Goal: Task Accomplishment & Management: Manage account settings

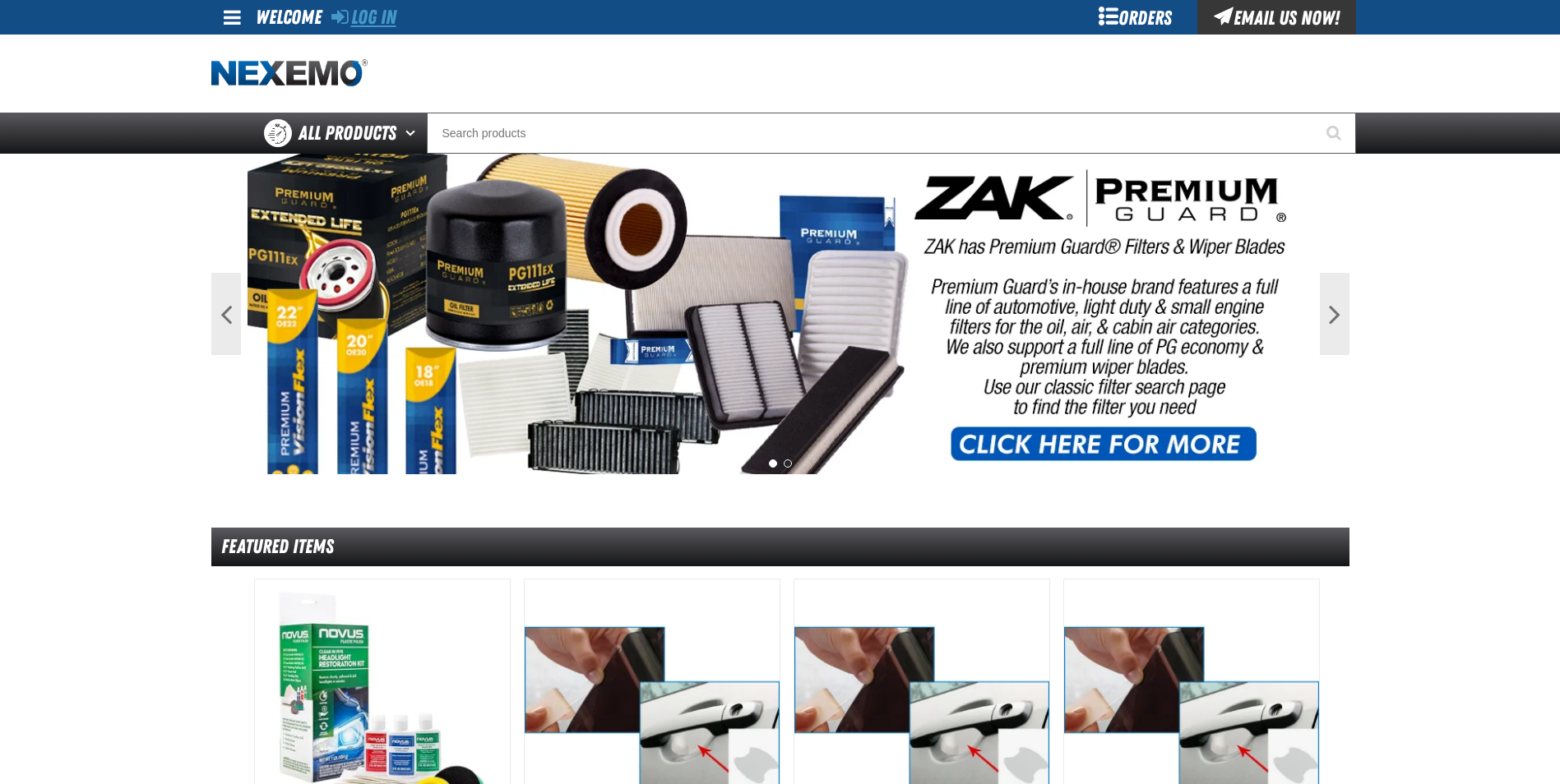
click at [376, 19] on link "Log In" at bounding box center [364, 17] width 65 height 23
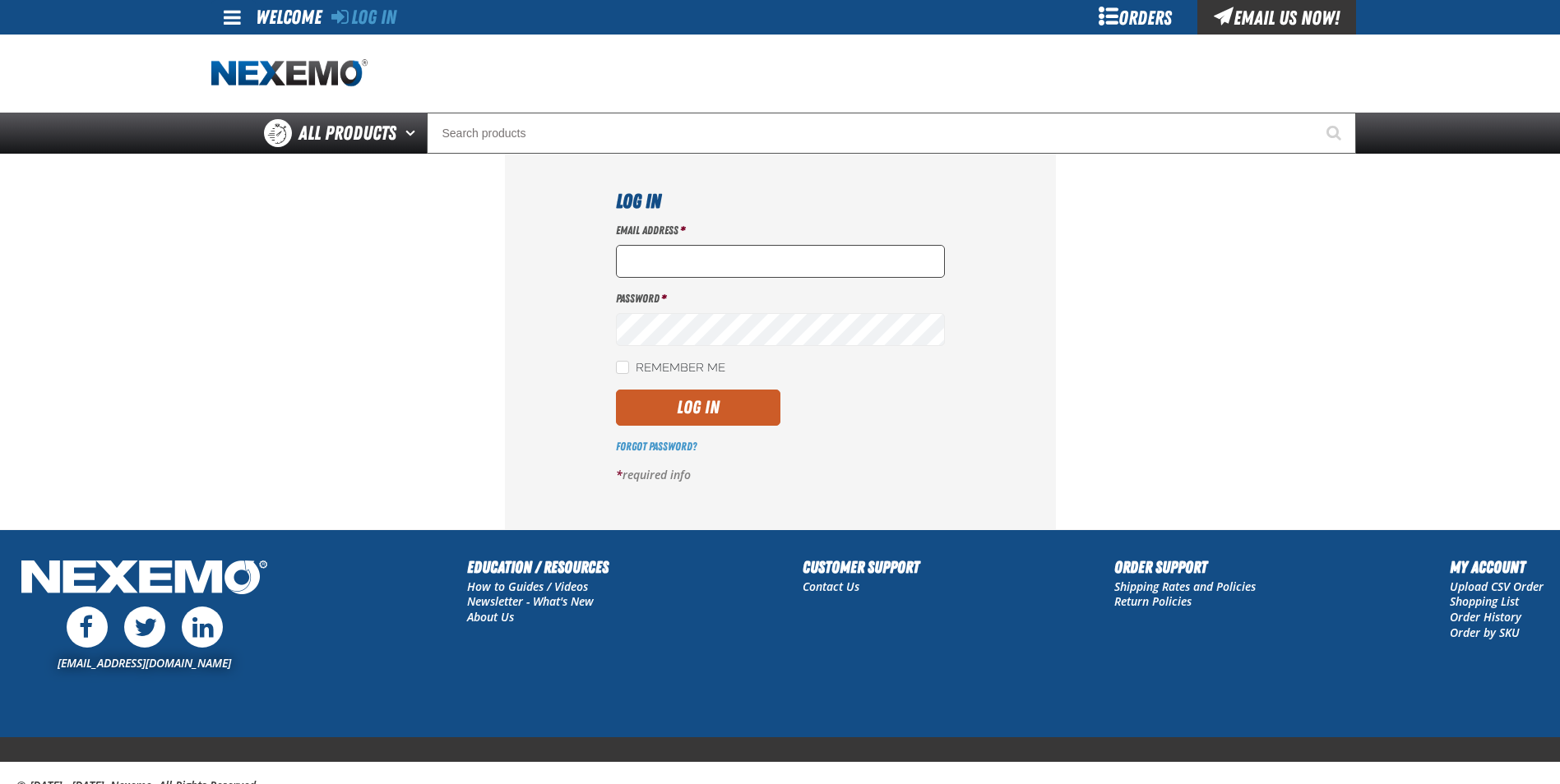
click at [674, 263] on input "Email Address *" at bounding box center [780, 262] width 329 height 33
type input "[EMAIL_ADDRESS][DOMAIN_NAME]"
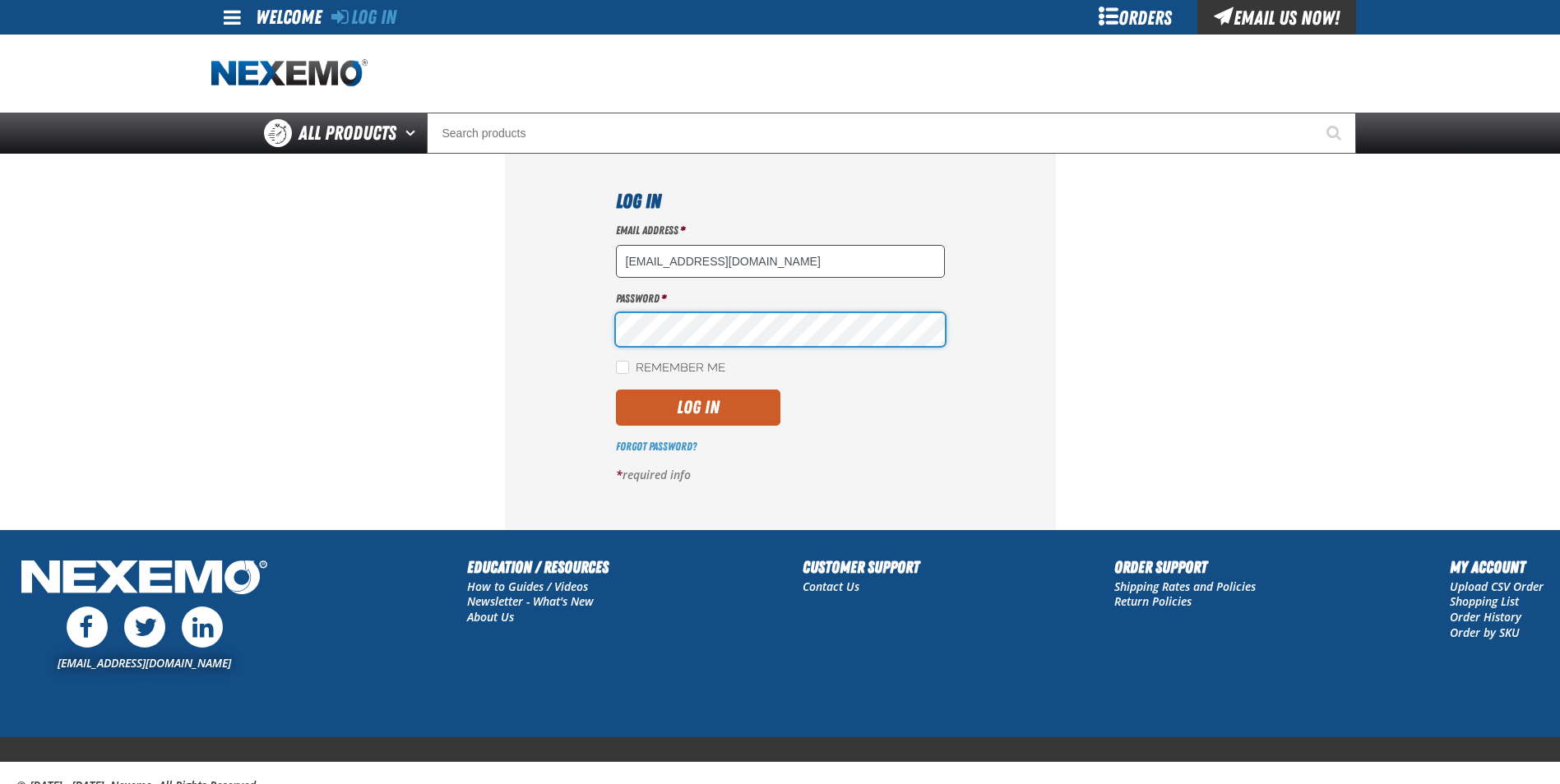
click at [616, 389] on button "Log In" at bounding box center [698, 407] width 164 height 36
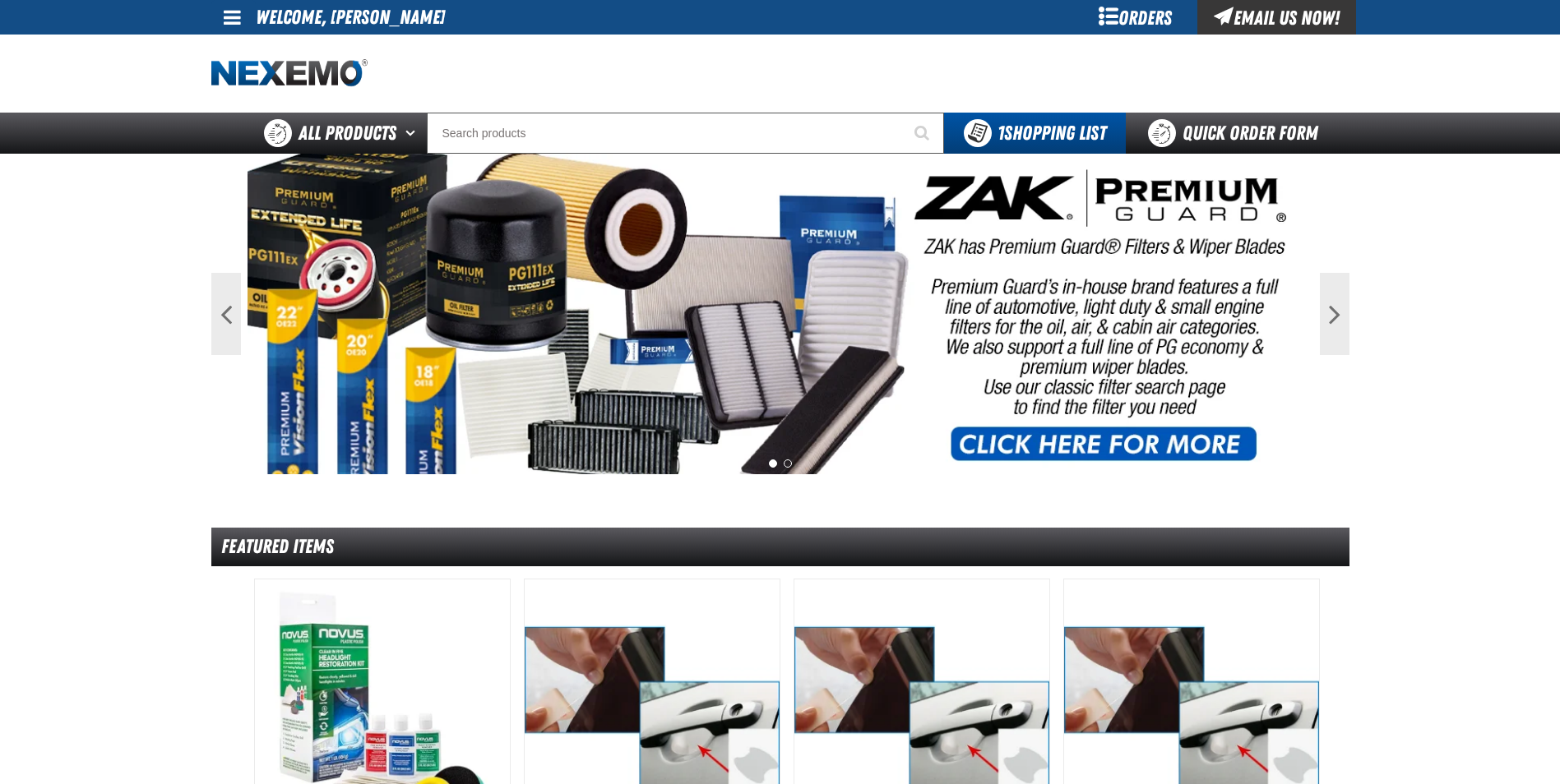
click at [245, 17] on link at bounding box center [233, 17] width 44 height 35
click at [248, 47] on link "My Account My Account" at bounding box center [255, 49] width 73 height 16
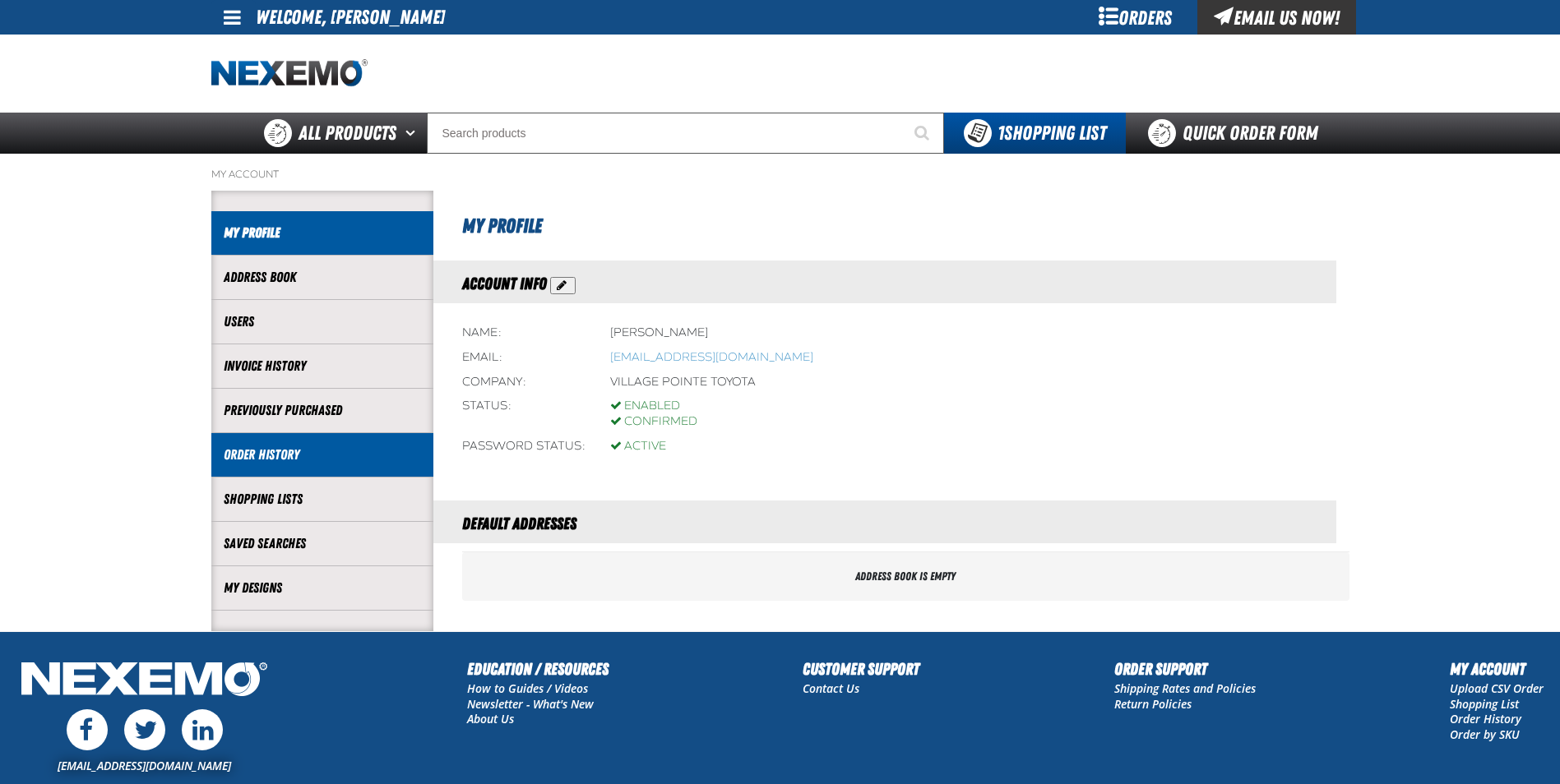
click at [287, 453] on link "Order History" at bounding box center [322, 454] width 197 height 19
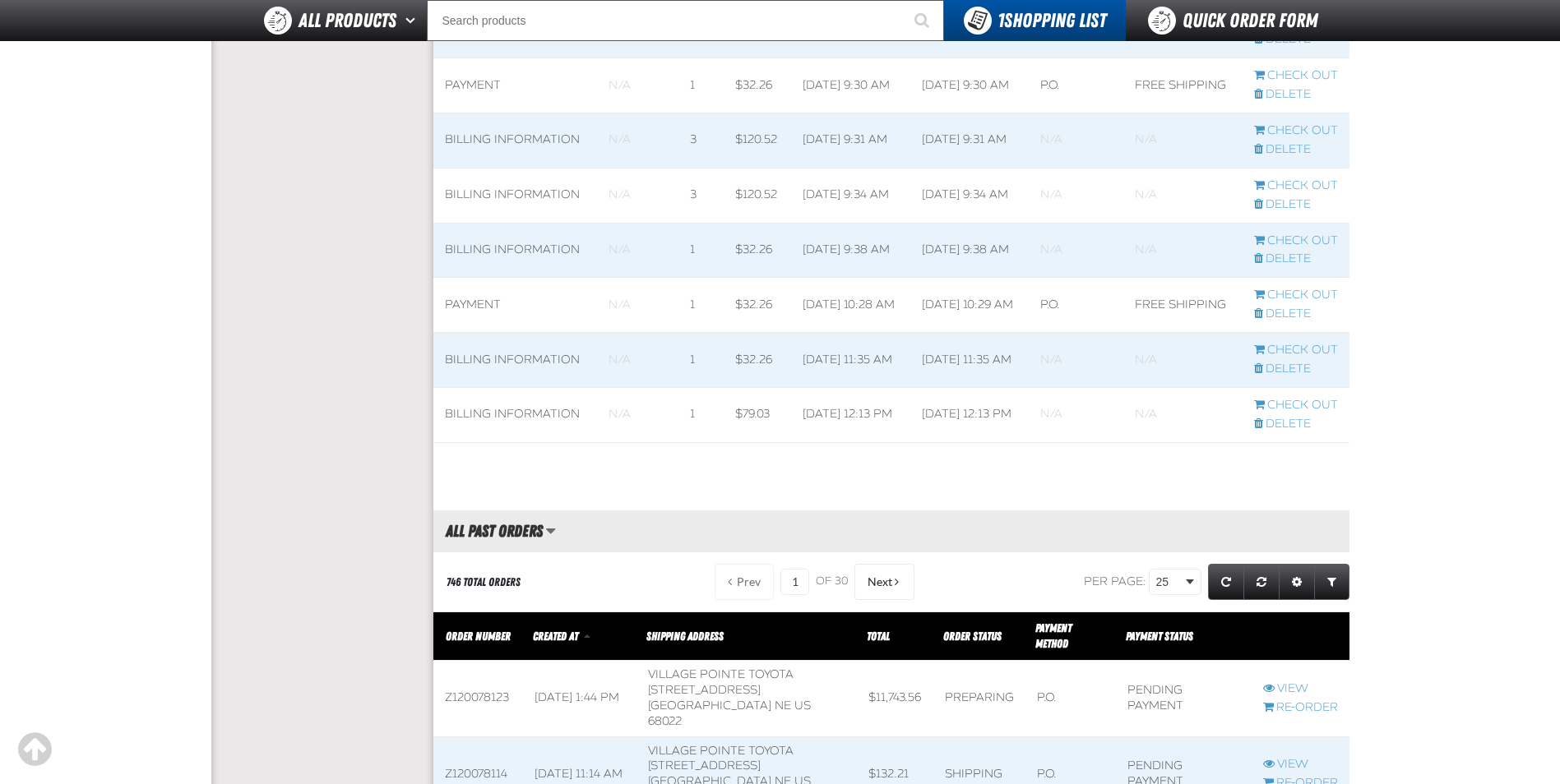
scroll to position [1562, 0]
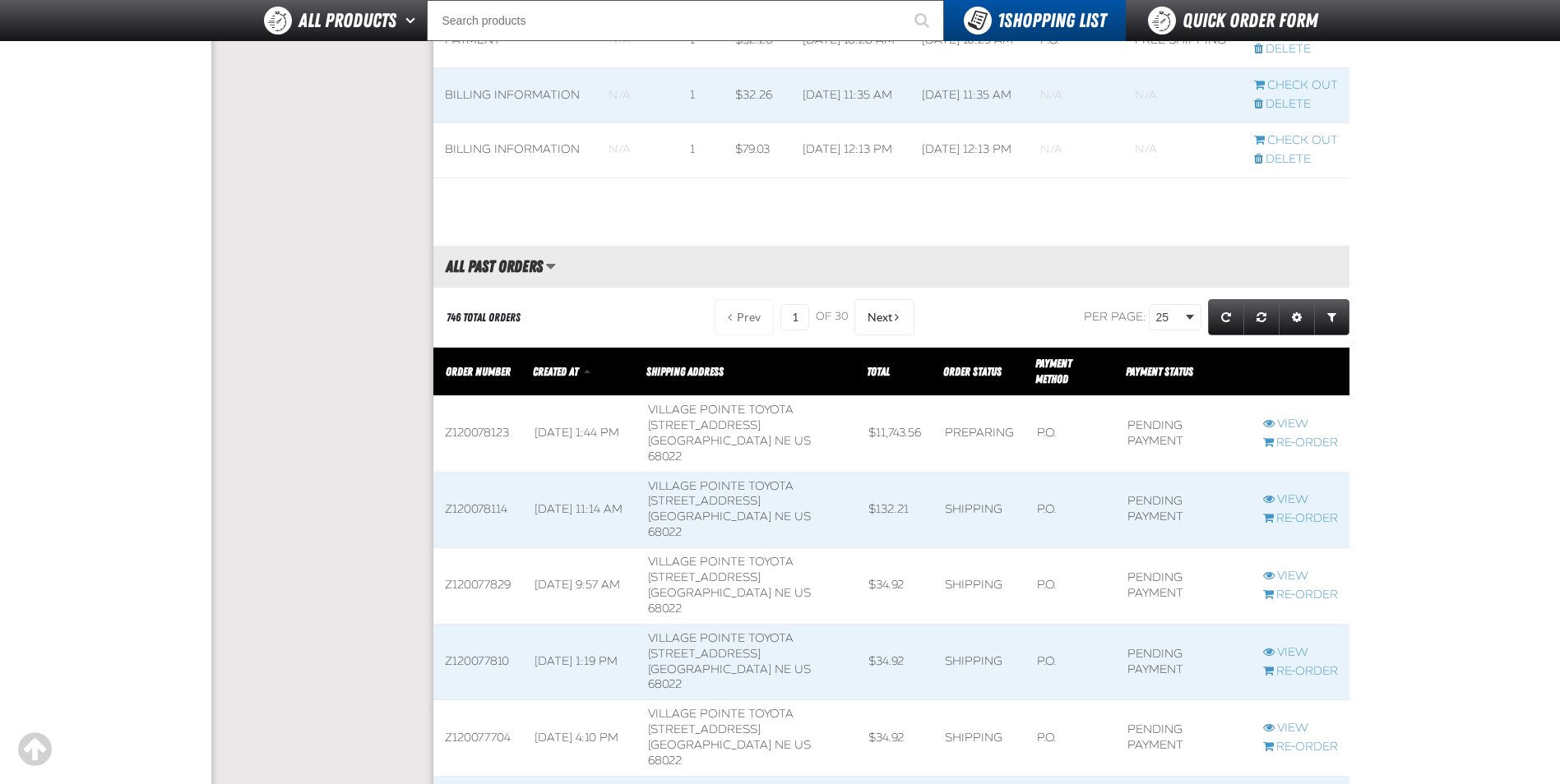
click at [492, 700] on span at bounding box center [478, 738] width 90 height 75
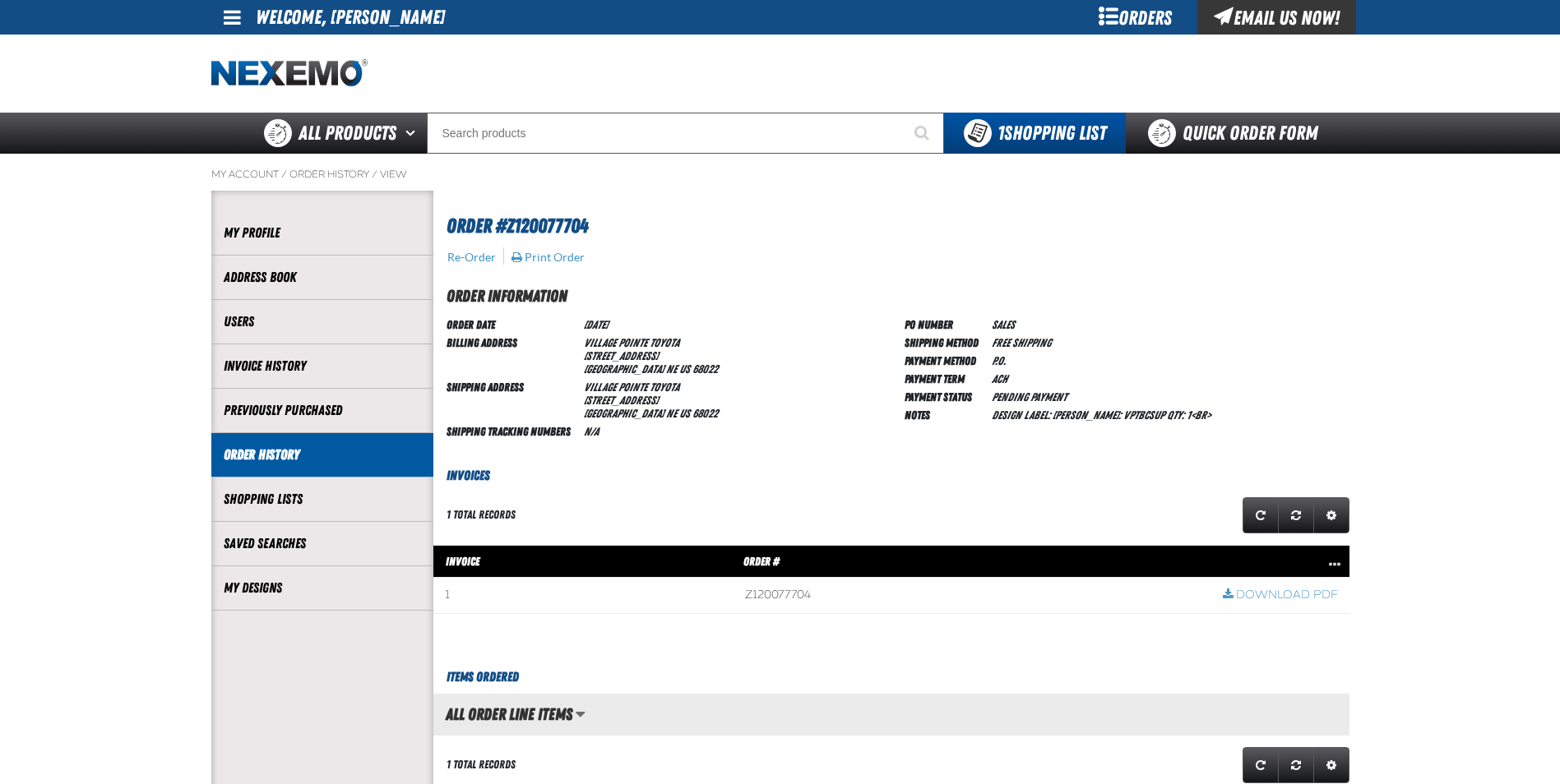
scroll to position [1, 1]
click at [790, 593] on span at bounding box center [972, 596] width 477 height 36
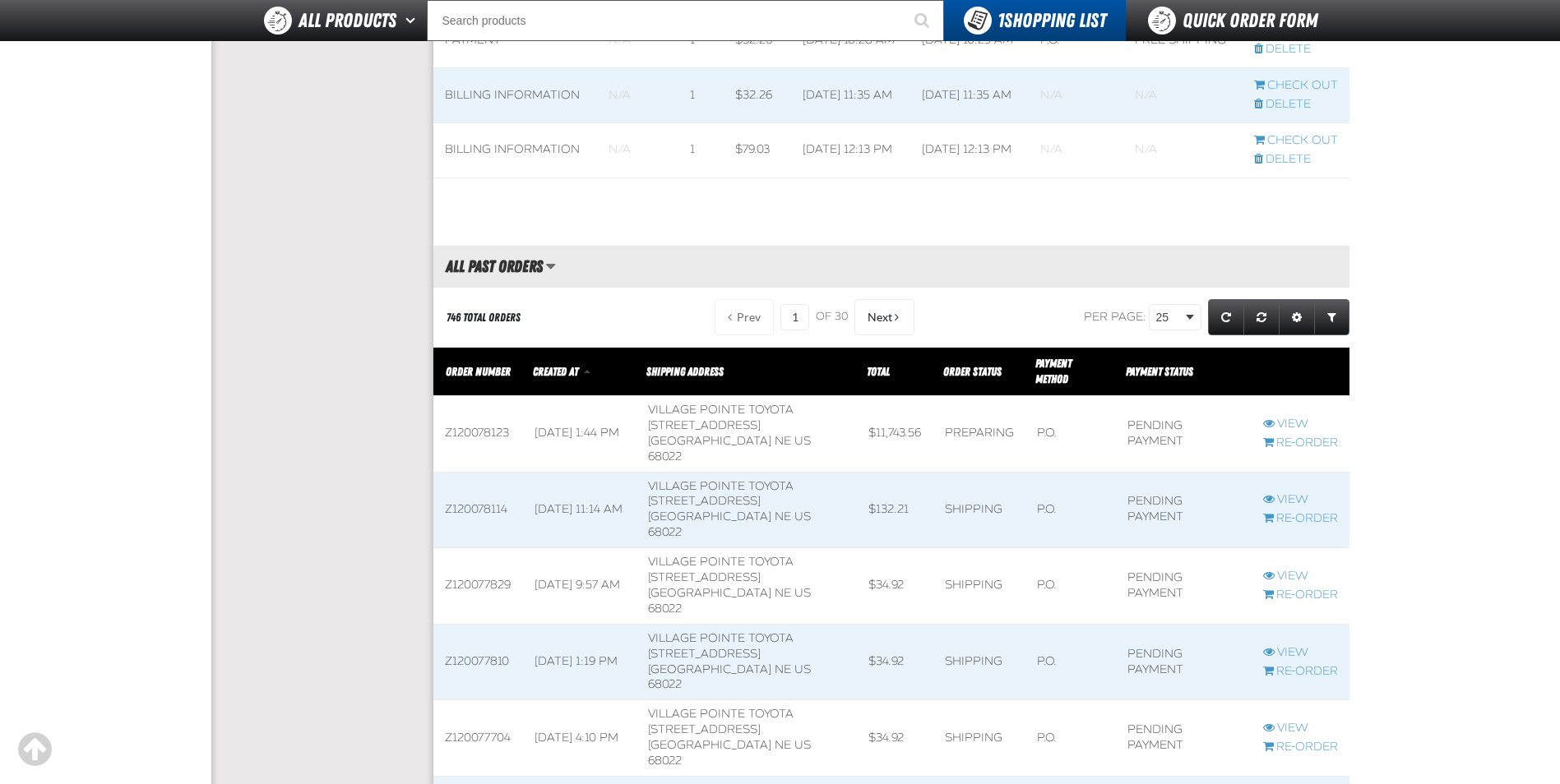
scroll to position [1, 1]
click at [476, 625] on span at bounding box center [478, 663] width 90 height 75
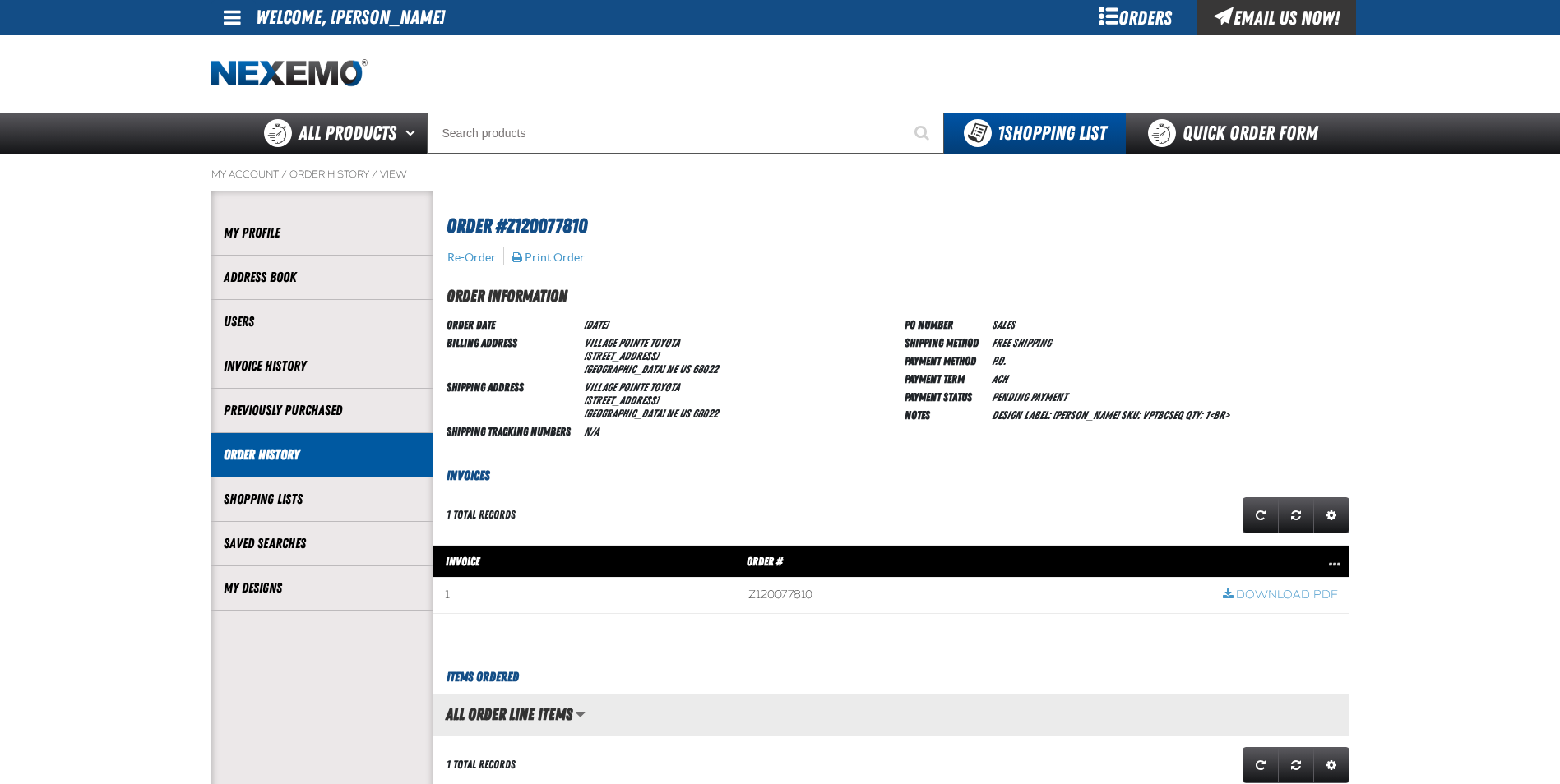
scroll to position [1, 1]
click at [766, 595] on span at bounding box center [973, 596] width 474 height 36
click at [266, 454] on link "Order History" at bounding box center [322, 454] width 197 height 19
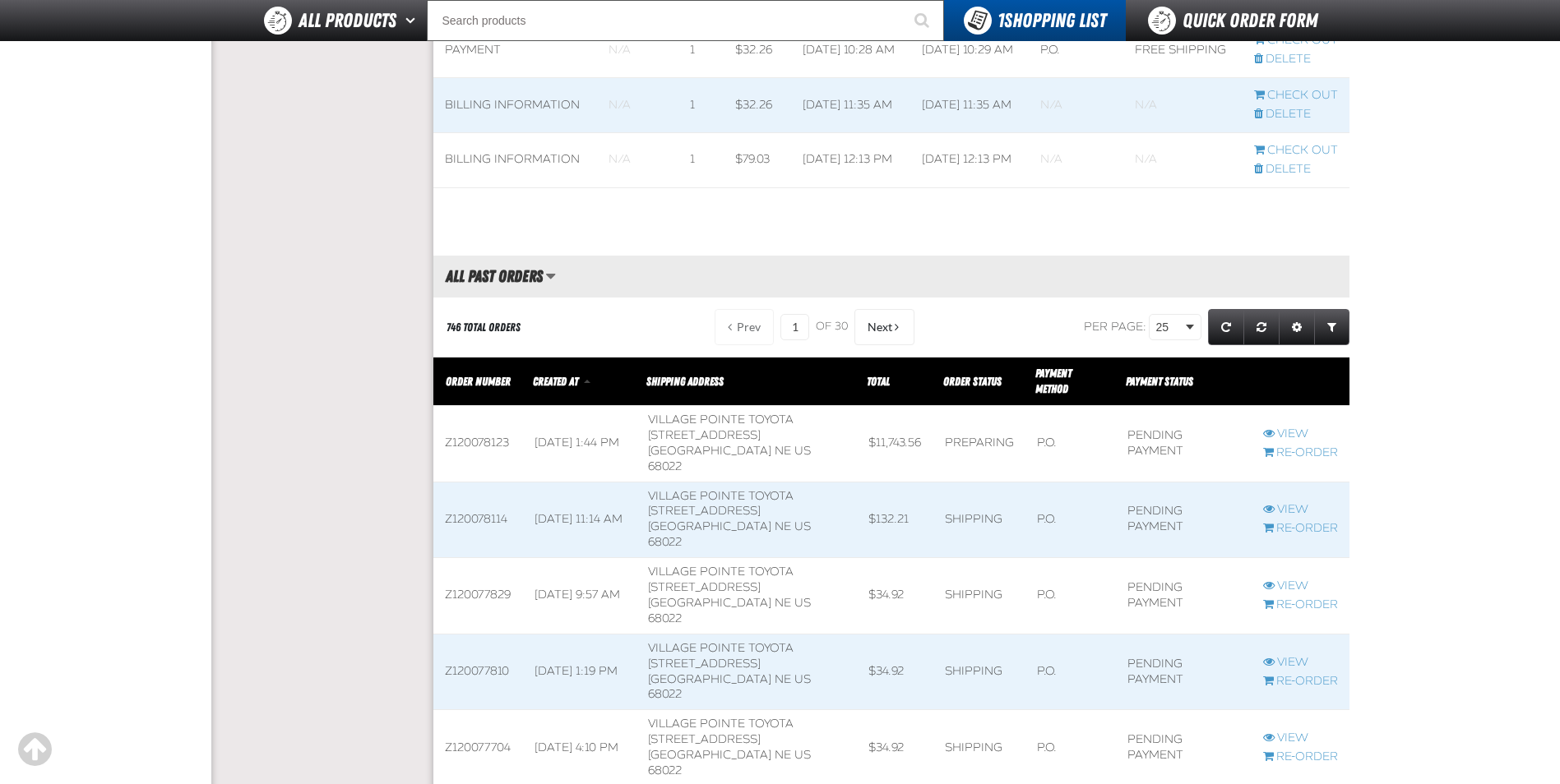
scroll to position [1562, 0]
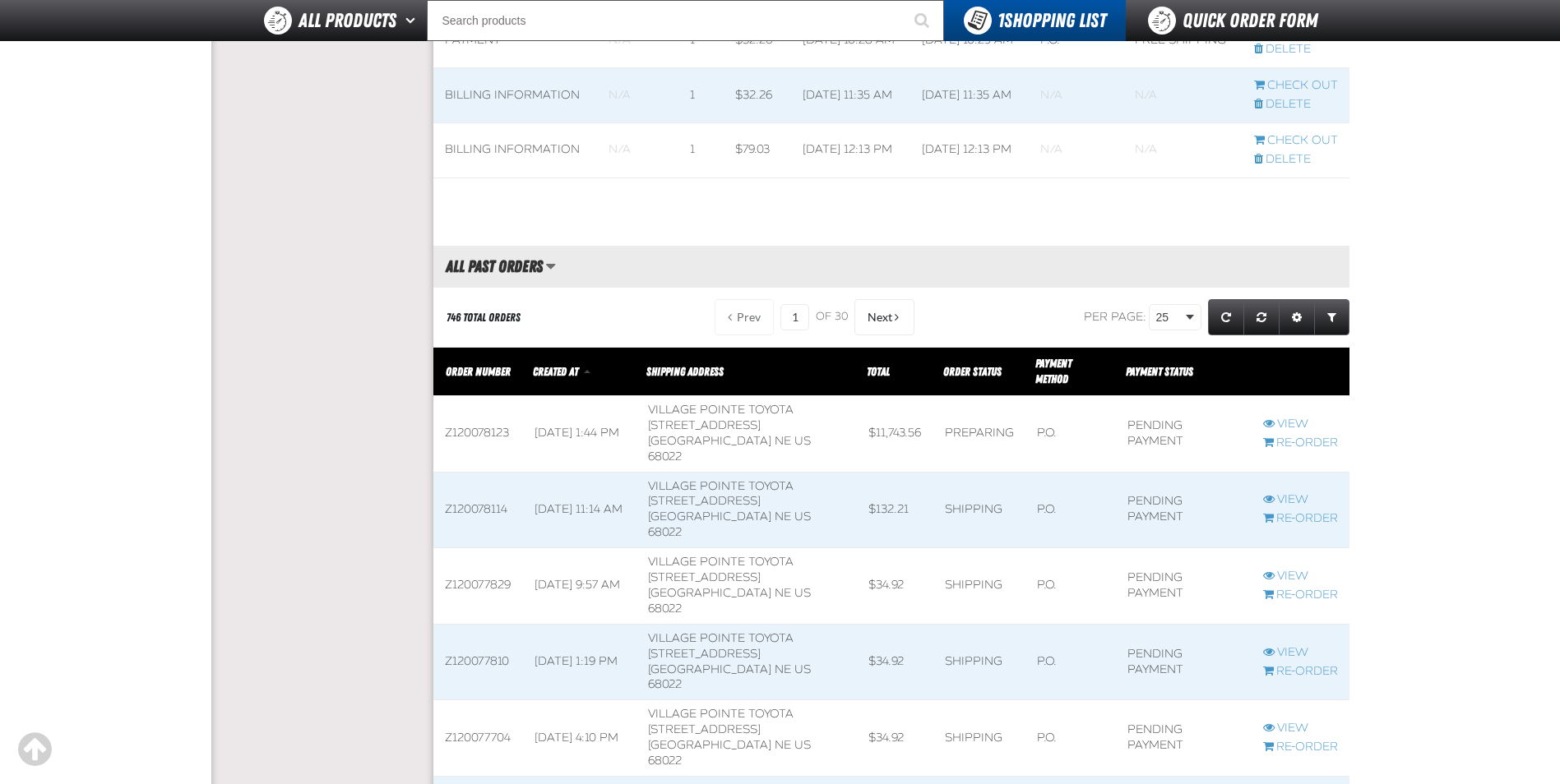
click at [494, 548] on span at bounding box center [478, 586] width 90 height 75
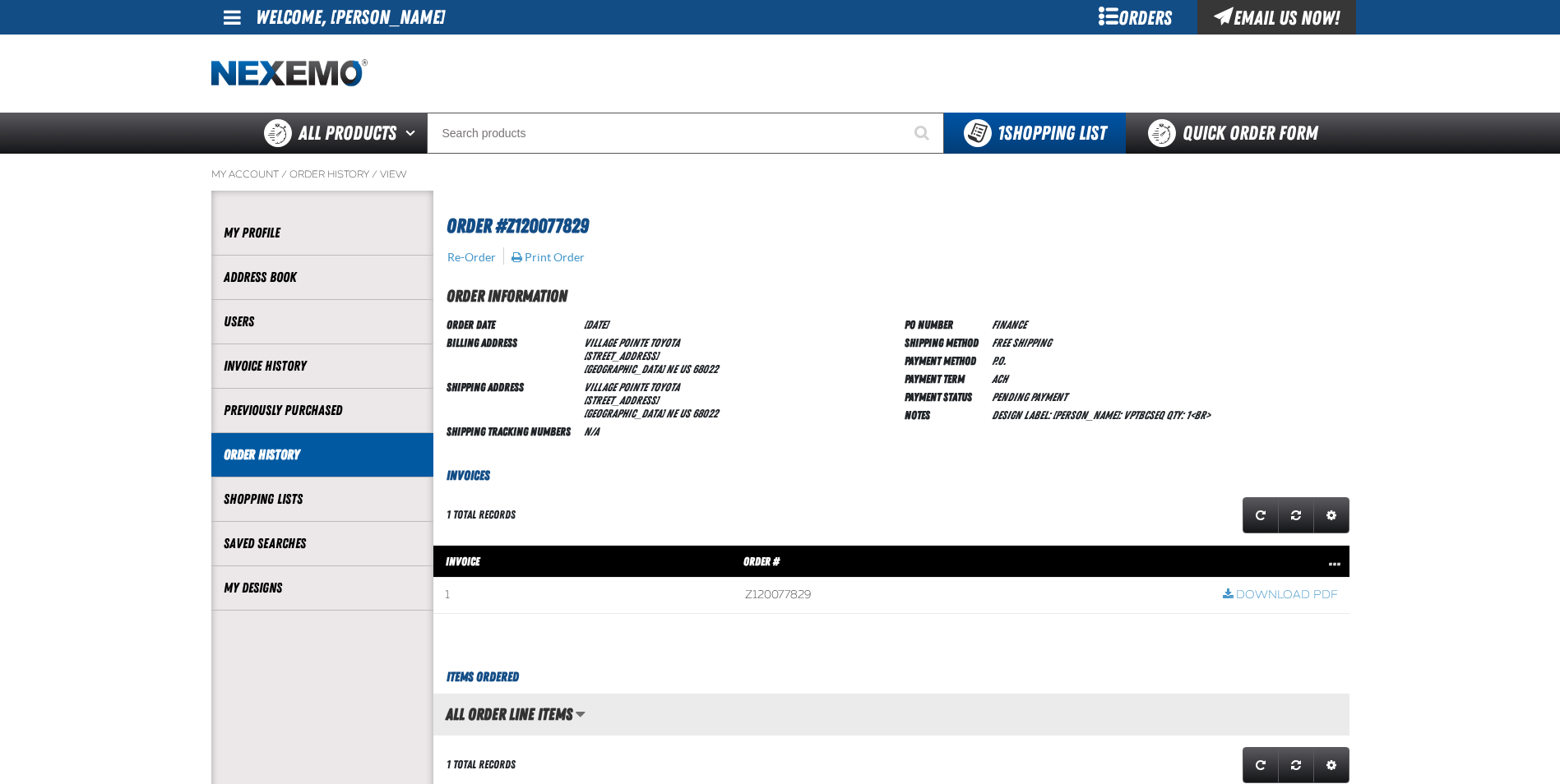
scroll to position [1, 1]
click at [793, 593] on span at bounding box center [972, 596] width 477 height 36
click at [287, 454] on link "Order History" at bounding box center [322, 454] width 197 height 19
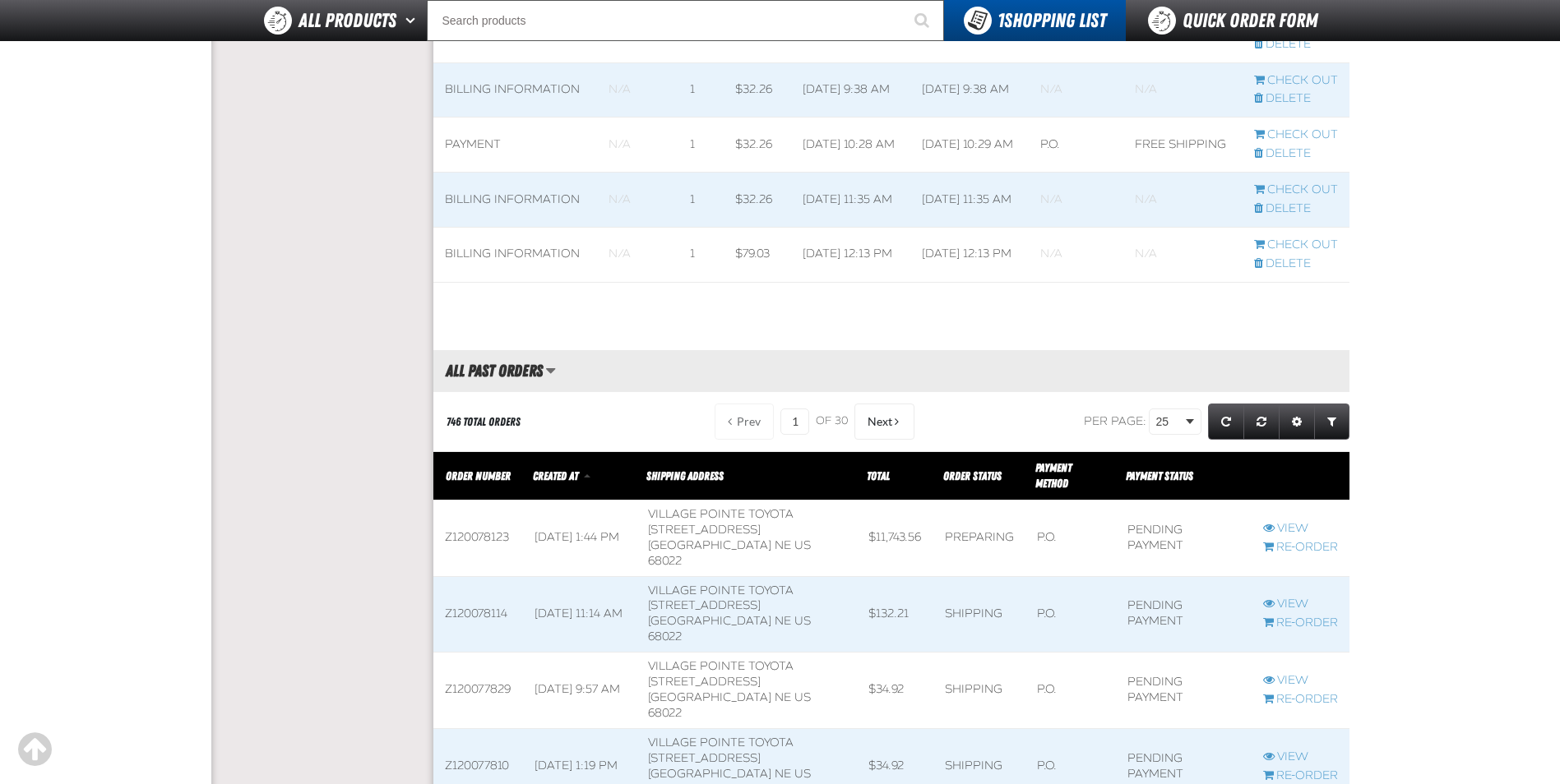
scroll to position [1480, 0]
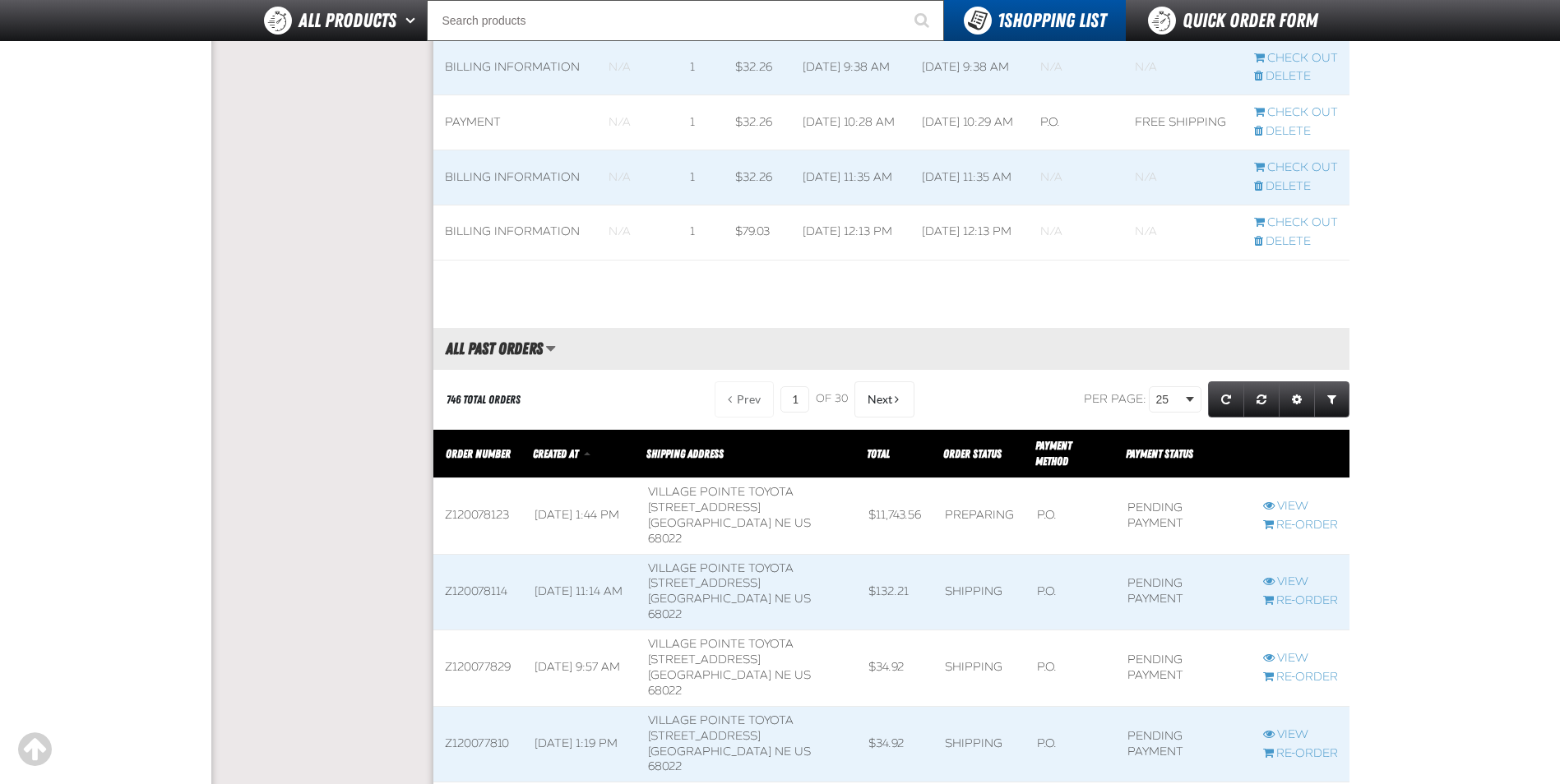
click at [495, 554] on span at bounding box center [478, 592] width 90 height 75
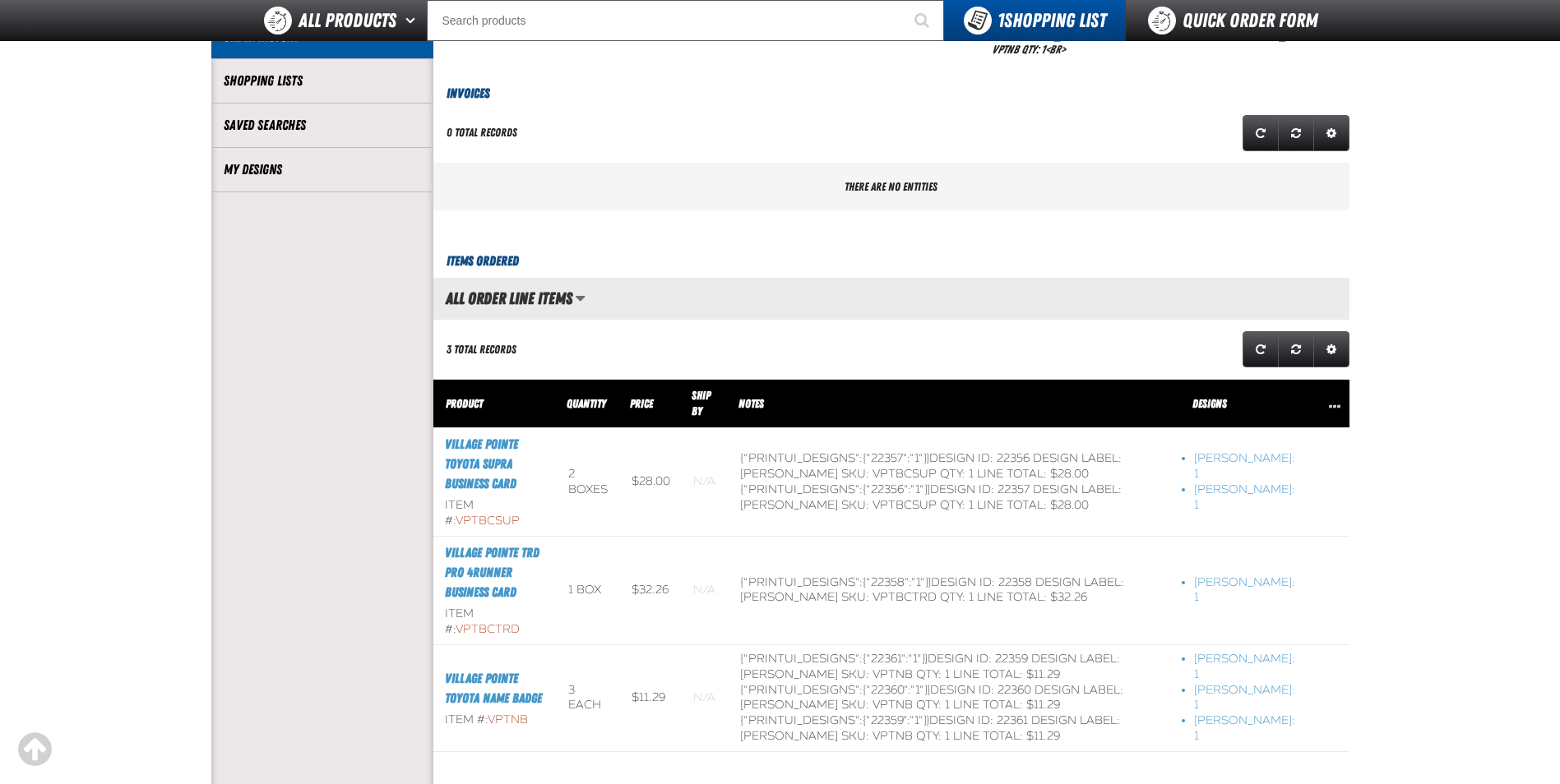
scroll to position [164, 0]
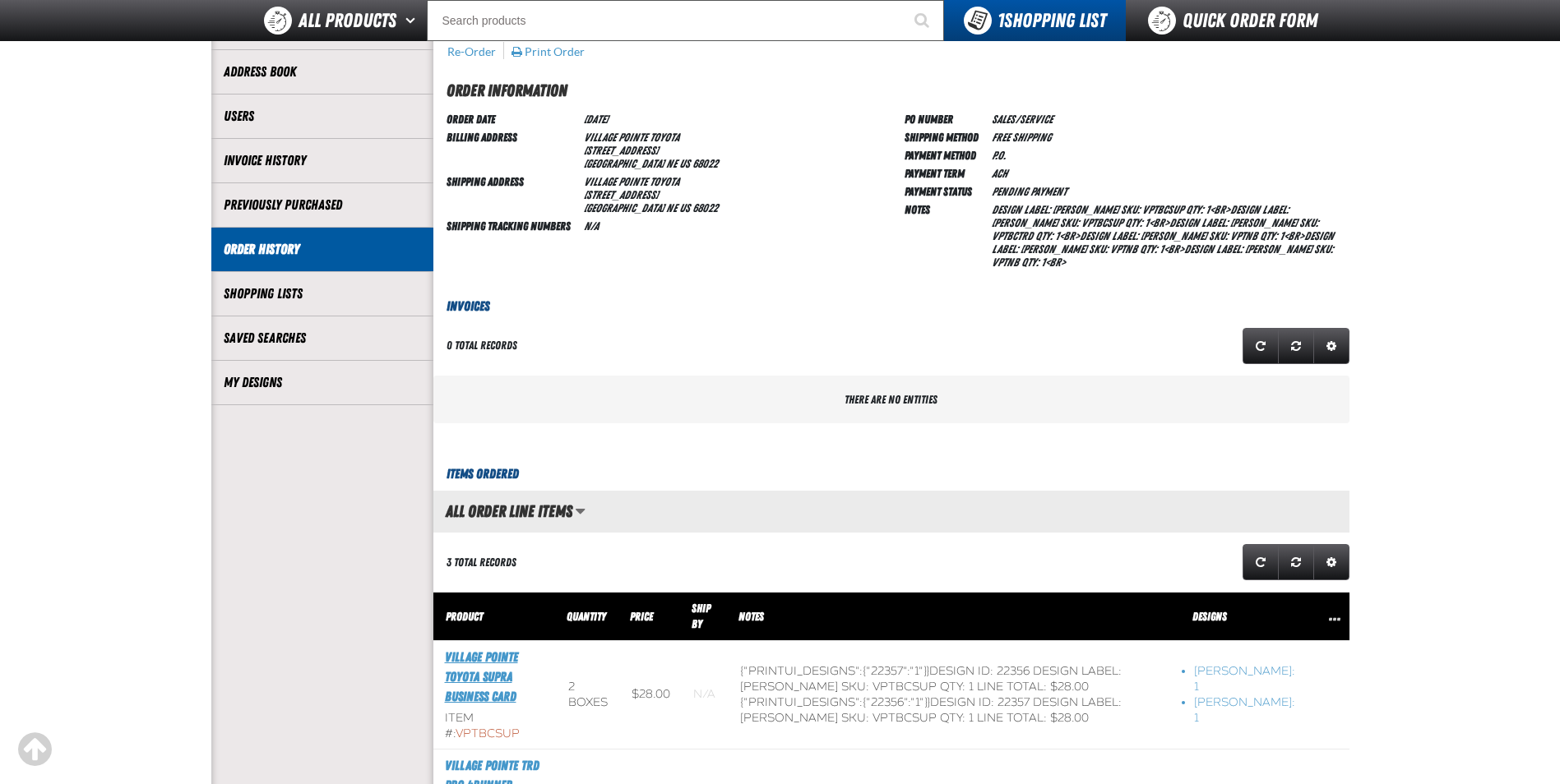
click at [477, 671] on link "Village Pointe Toyota Supra Business Card" at bounding box center [481, 677] width 73 height 55
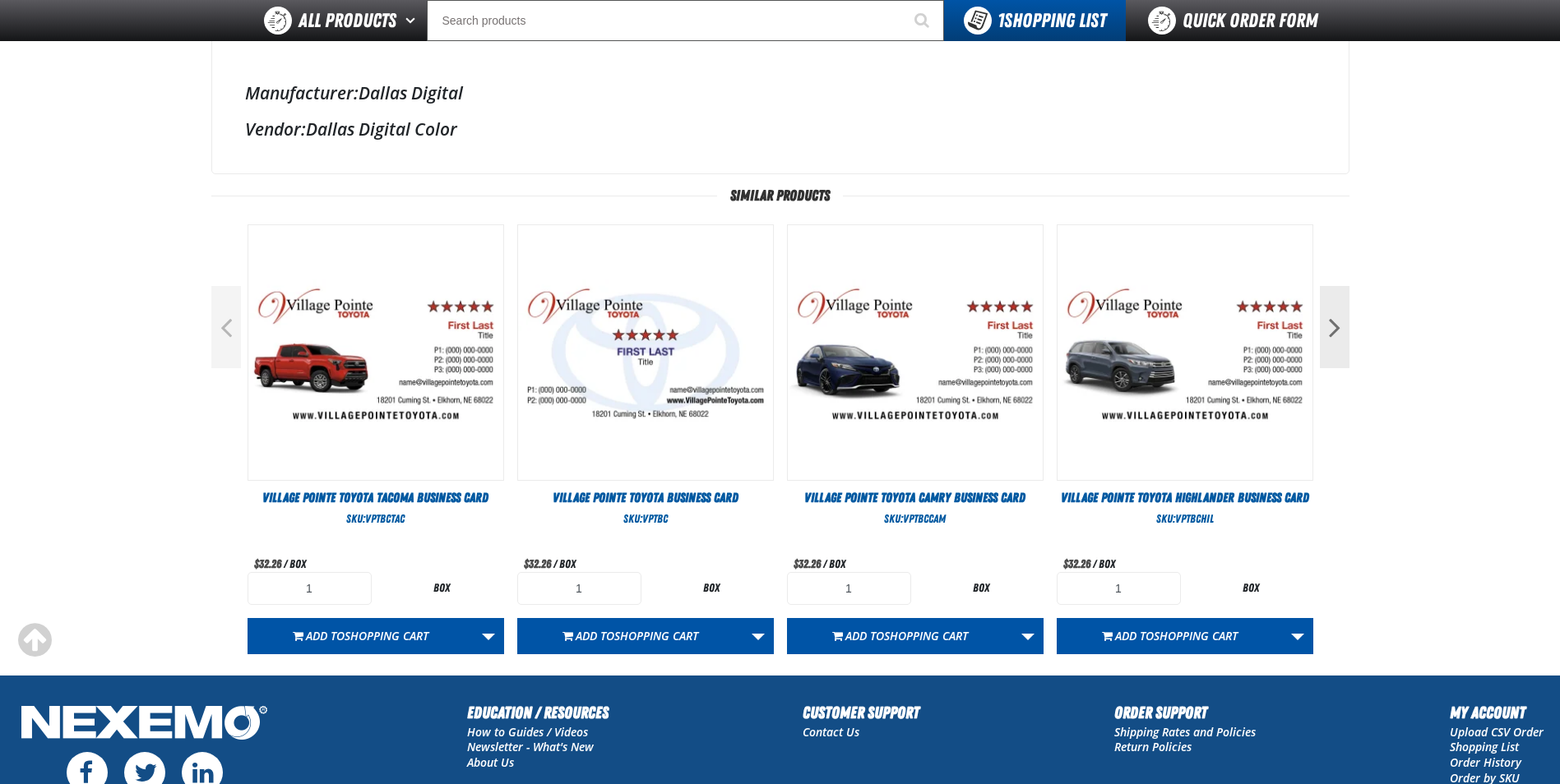
scroll to position [493, 0]
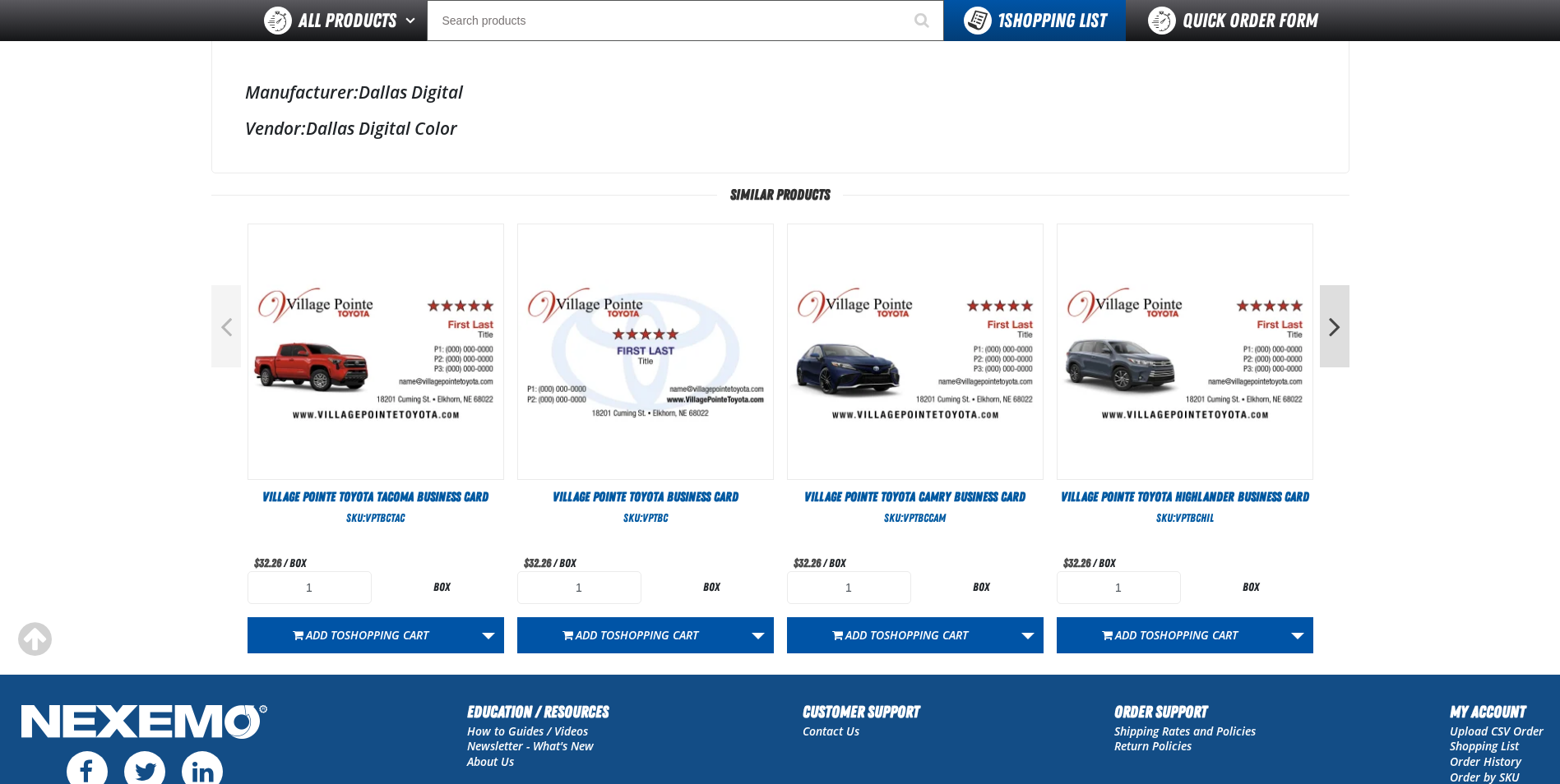
click at [1330, 317] on button "Next" at bounding box center [1334, 327] width 29 height 83
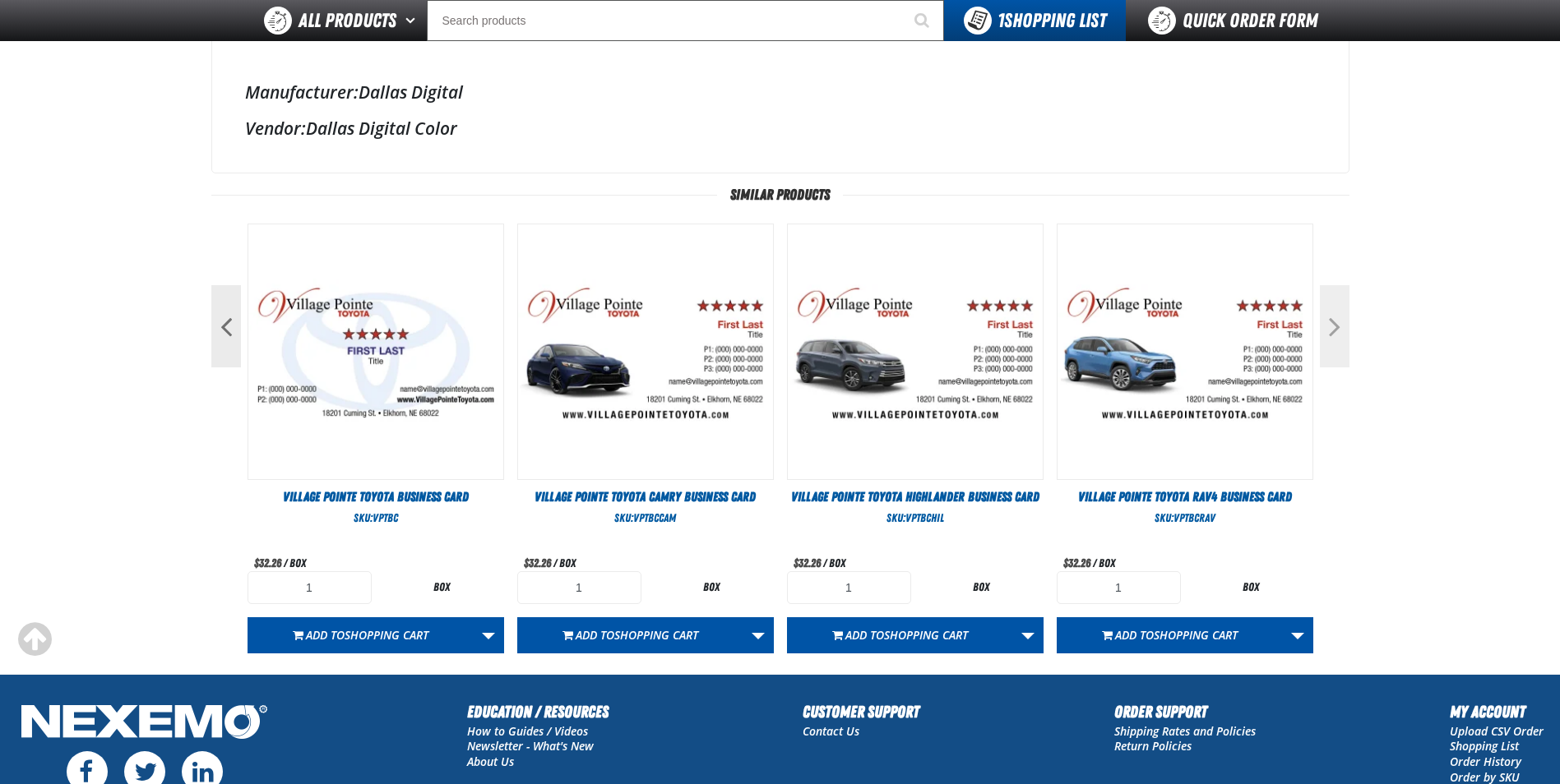
click at [1330, 317] on button "Next" at bounding box center [1334, 327] width 29 height 83
click at [224, 318] on button "Previous" at bounding box center [226, 327] width 29 height 83
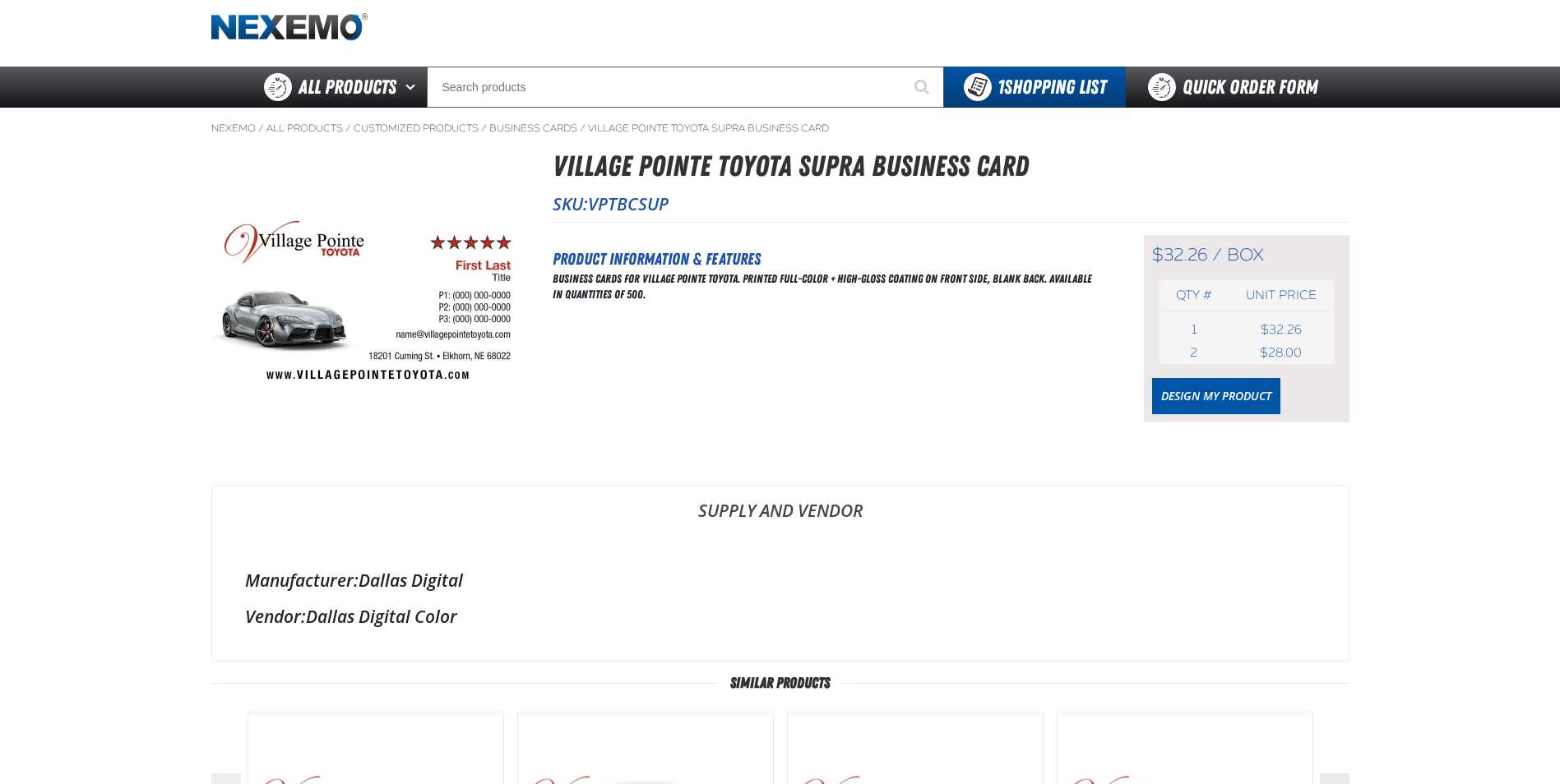
scroll to position [0, 0]
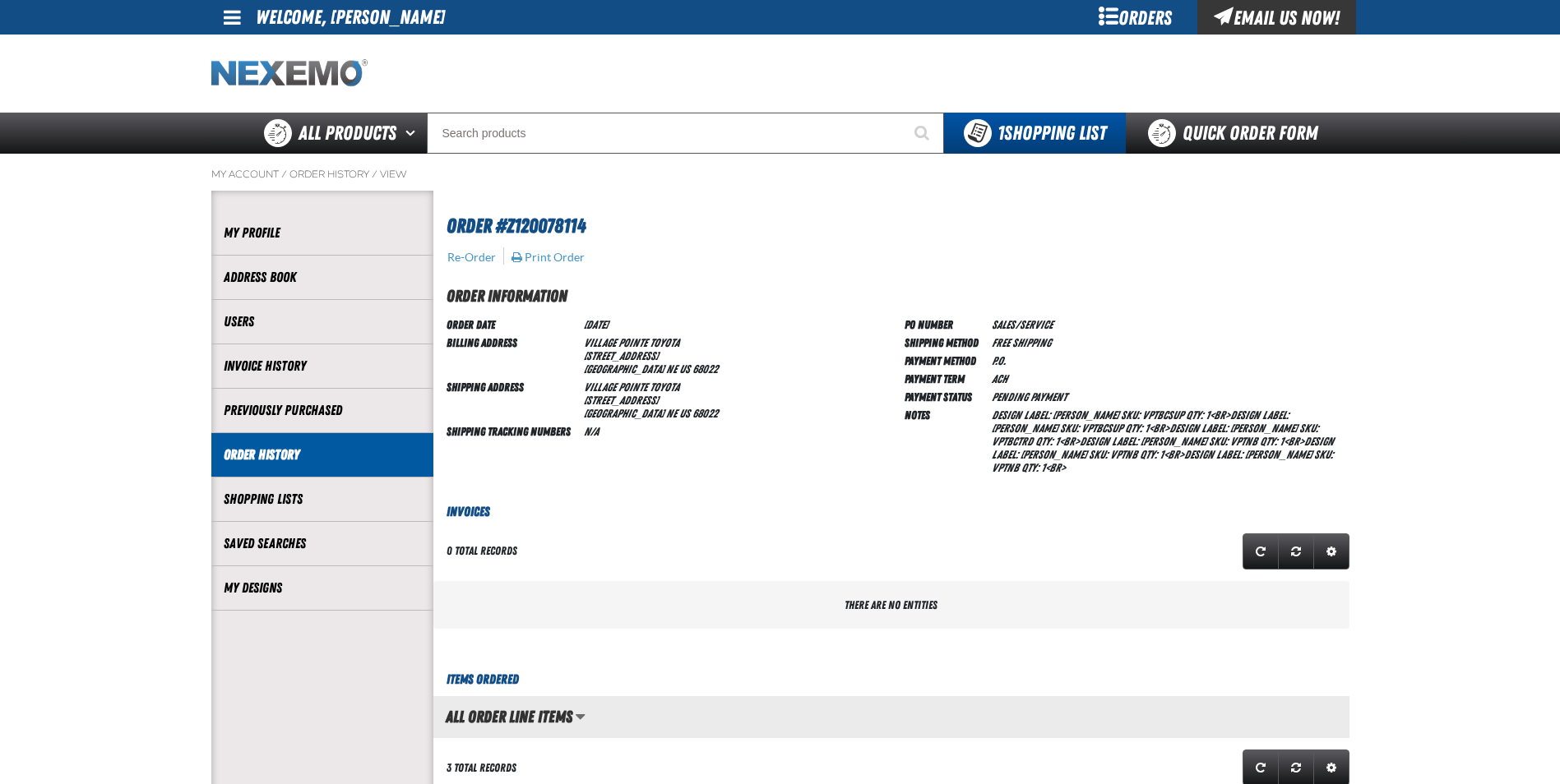
click at [246, 64] on img "Home" at bounding box center [289, 73] width 156 height 28
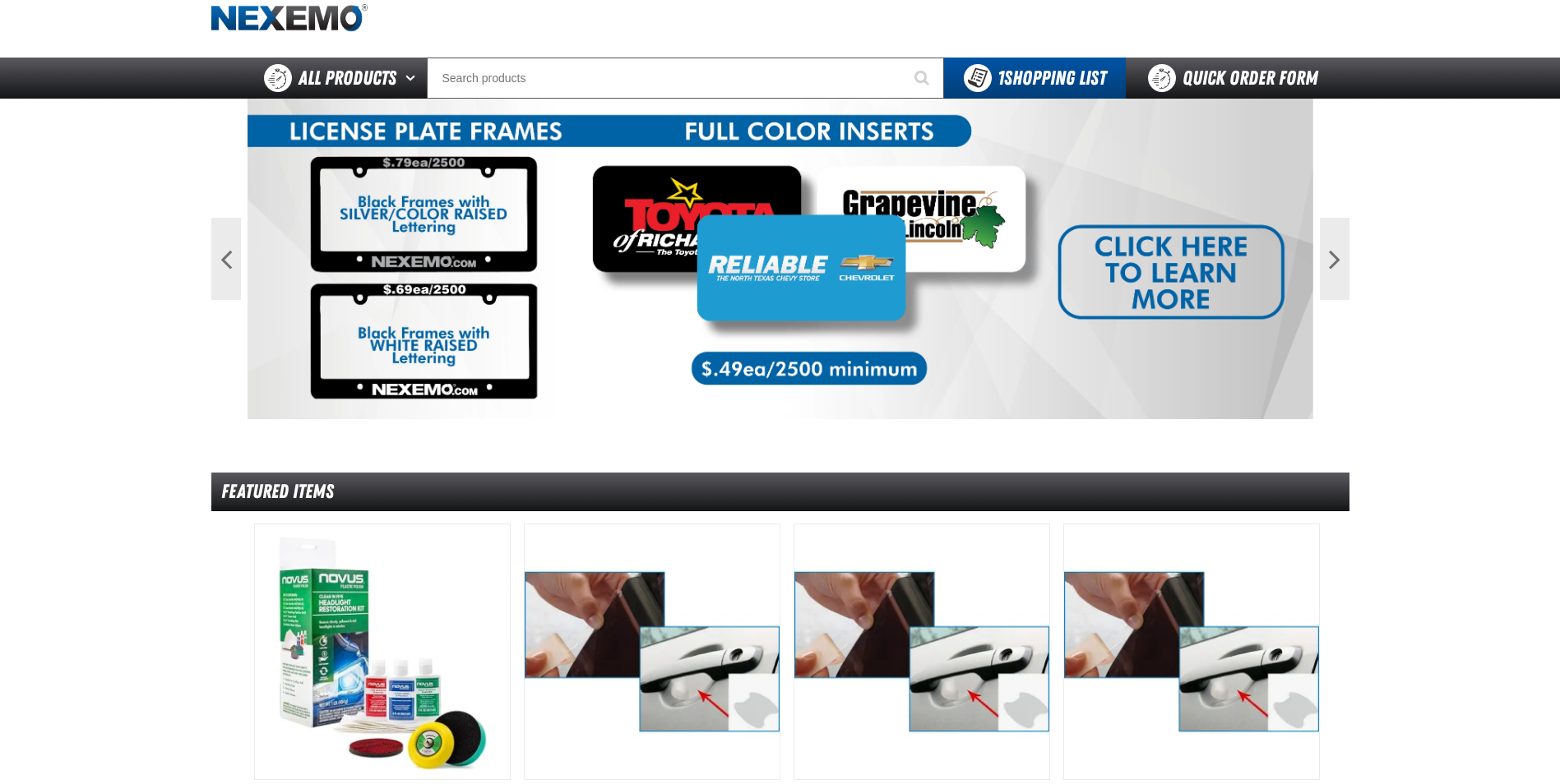
scroll to position [26, 0]
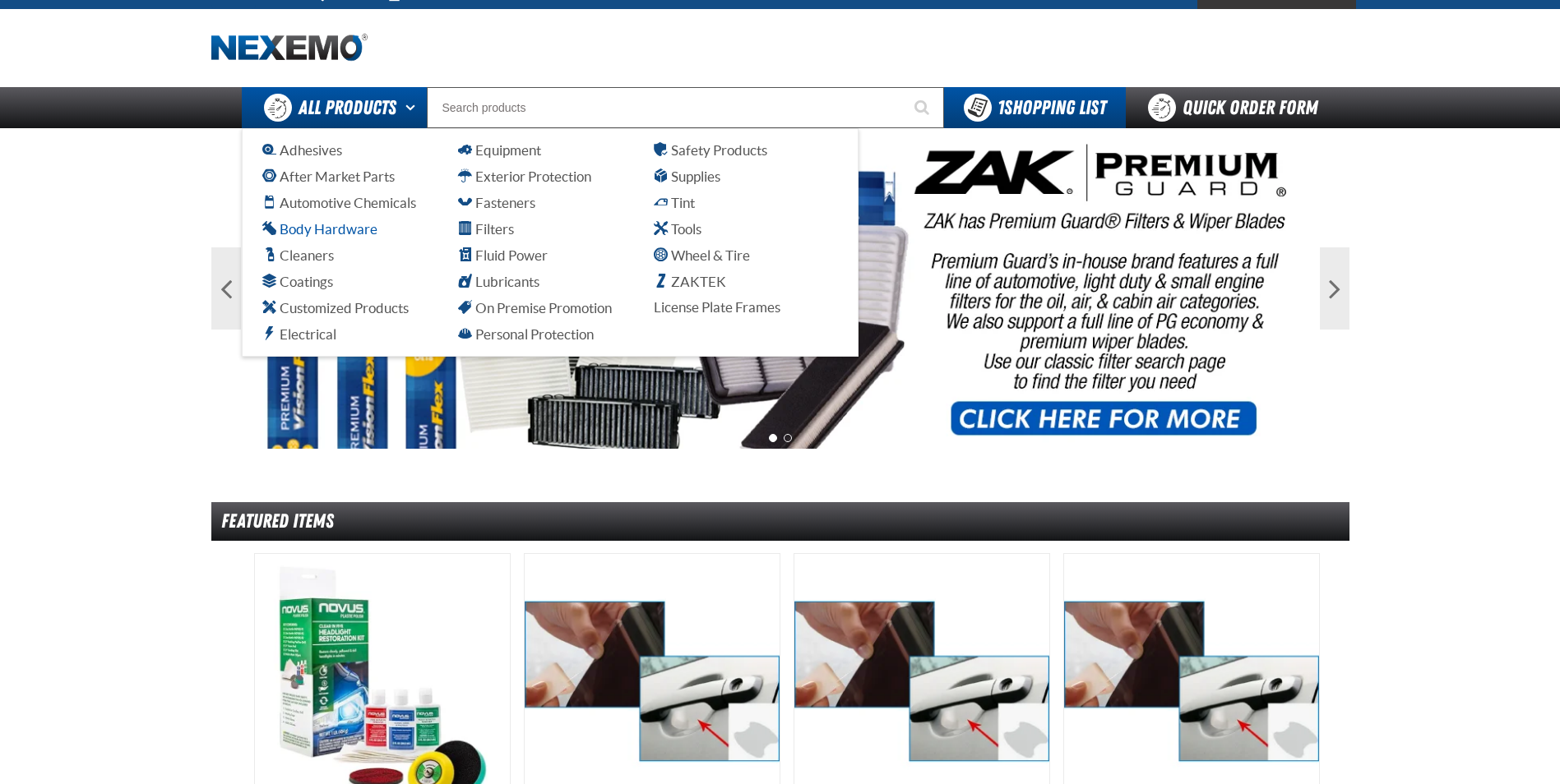
click at [350, 226] on span "Body Hardware" at bounding box center [320, 229] width 115 height 16
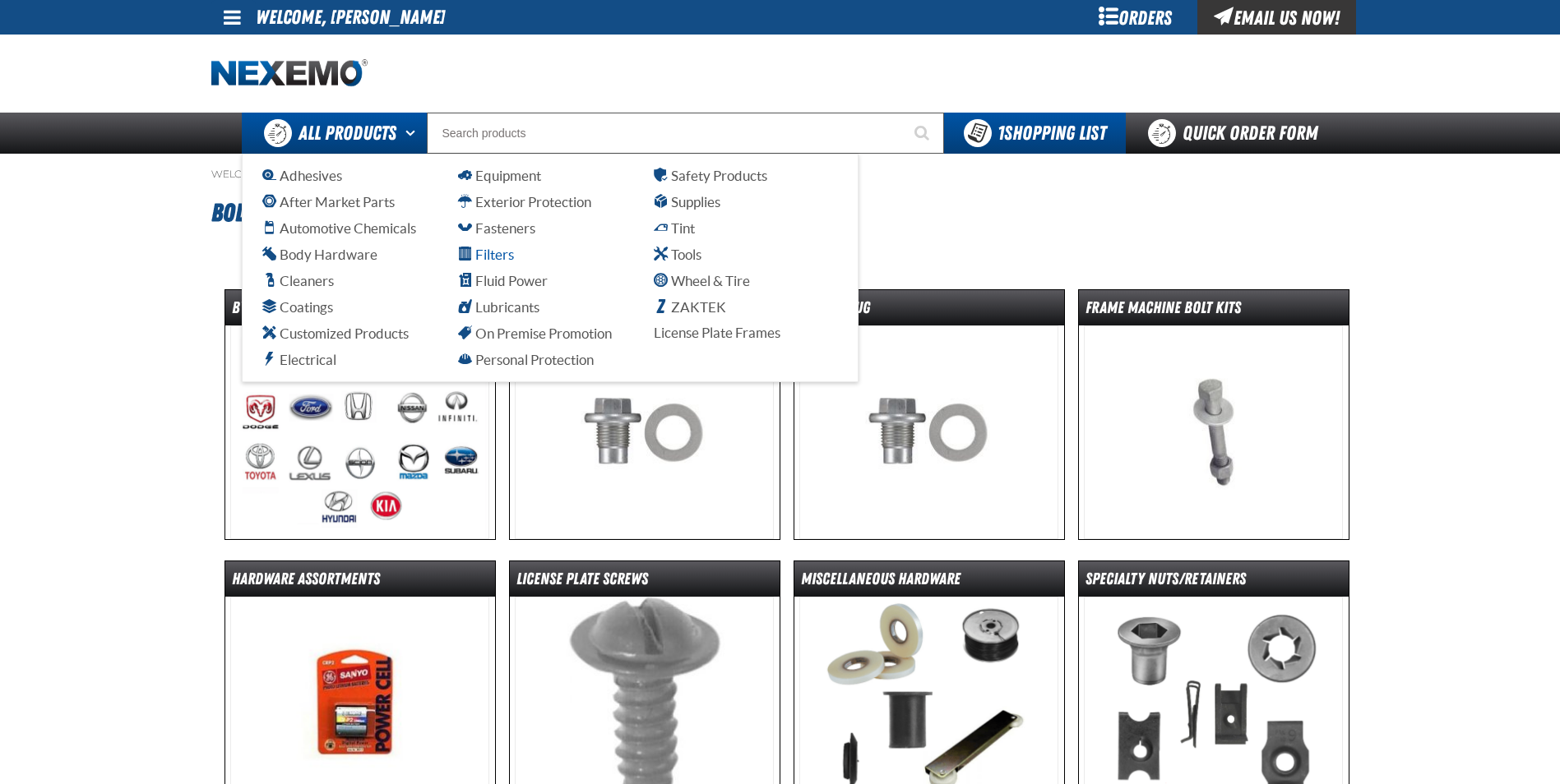
click at [485, 253] on span "Filters" at bounding box center [486, 254] width 56 height 16
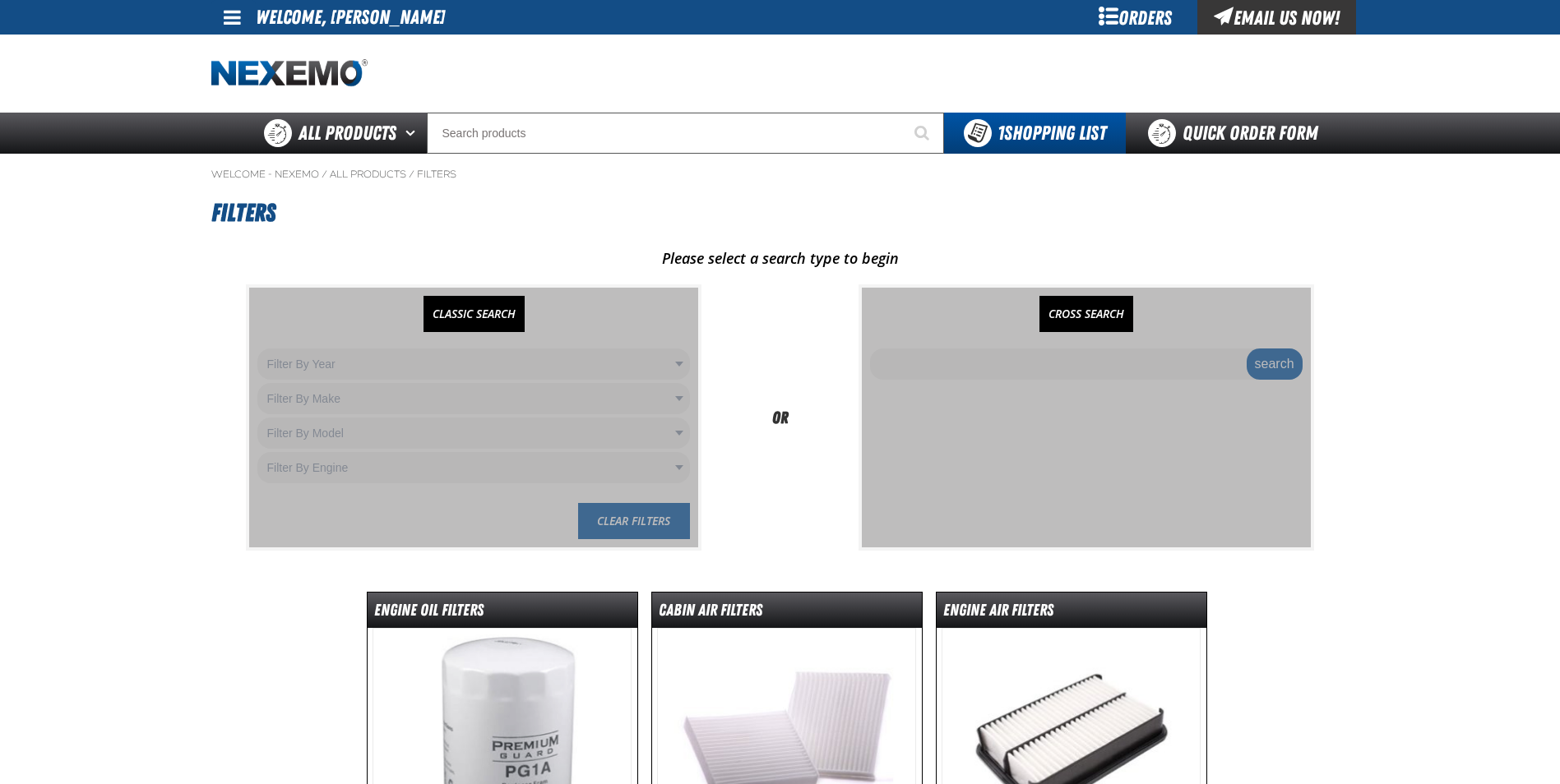
click at [382, 366] on div at bounding box center [473, 417] width 449 height 260
click at [461, 308] on link "CLASSIC SEARCH" at bounding box center [474, 313] width 101 height 36
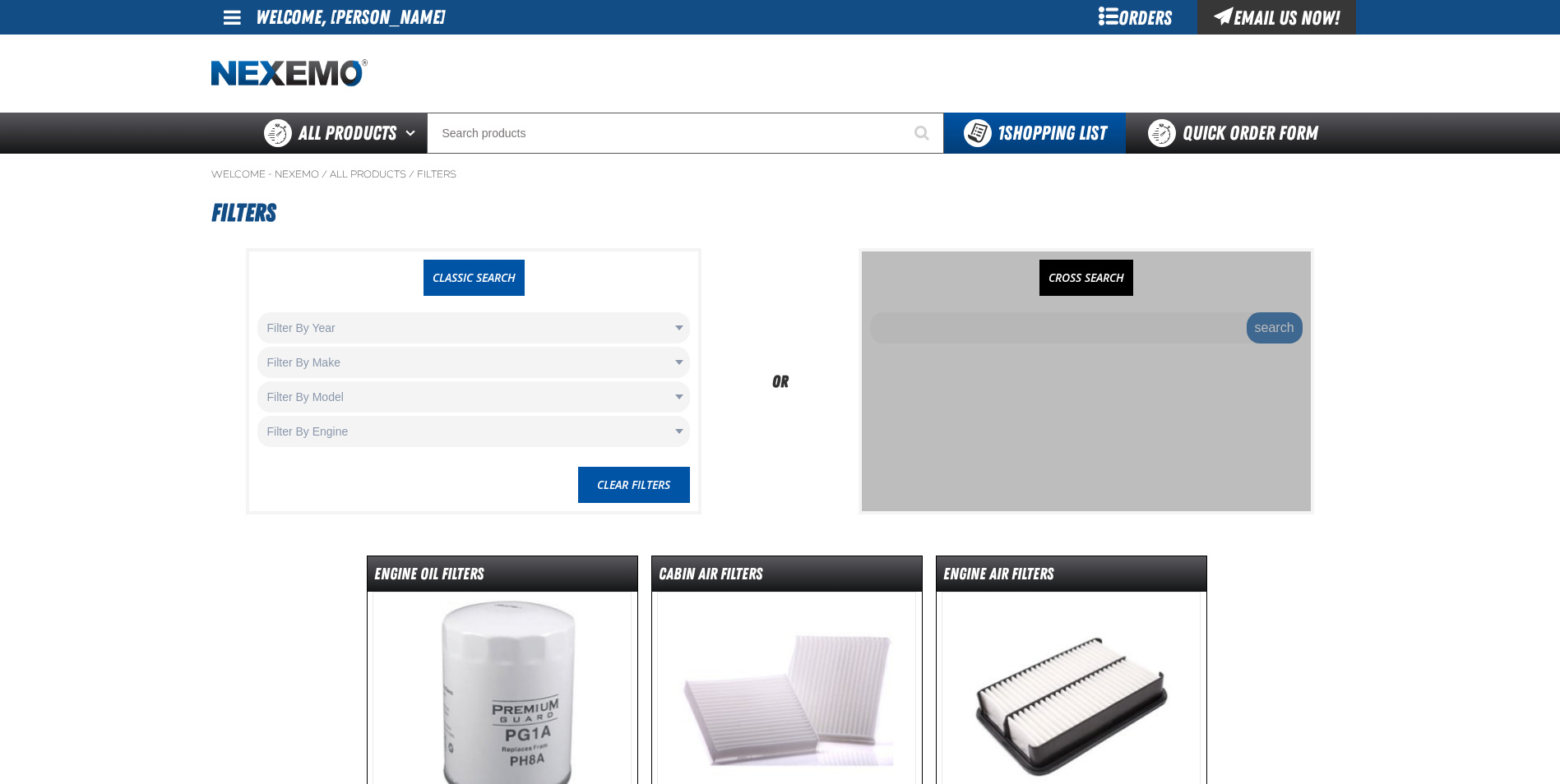
click at [431, 330] on body "Skip to Main Content Staging Site 5.1 Upgrade Site My Account My Account Suppor…" at bounding box center [780, 575] width 1560 height 1150
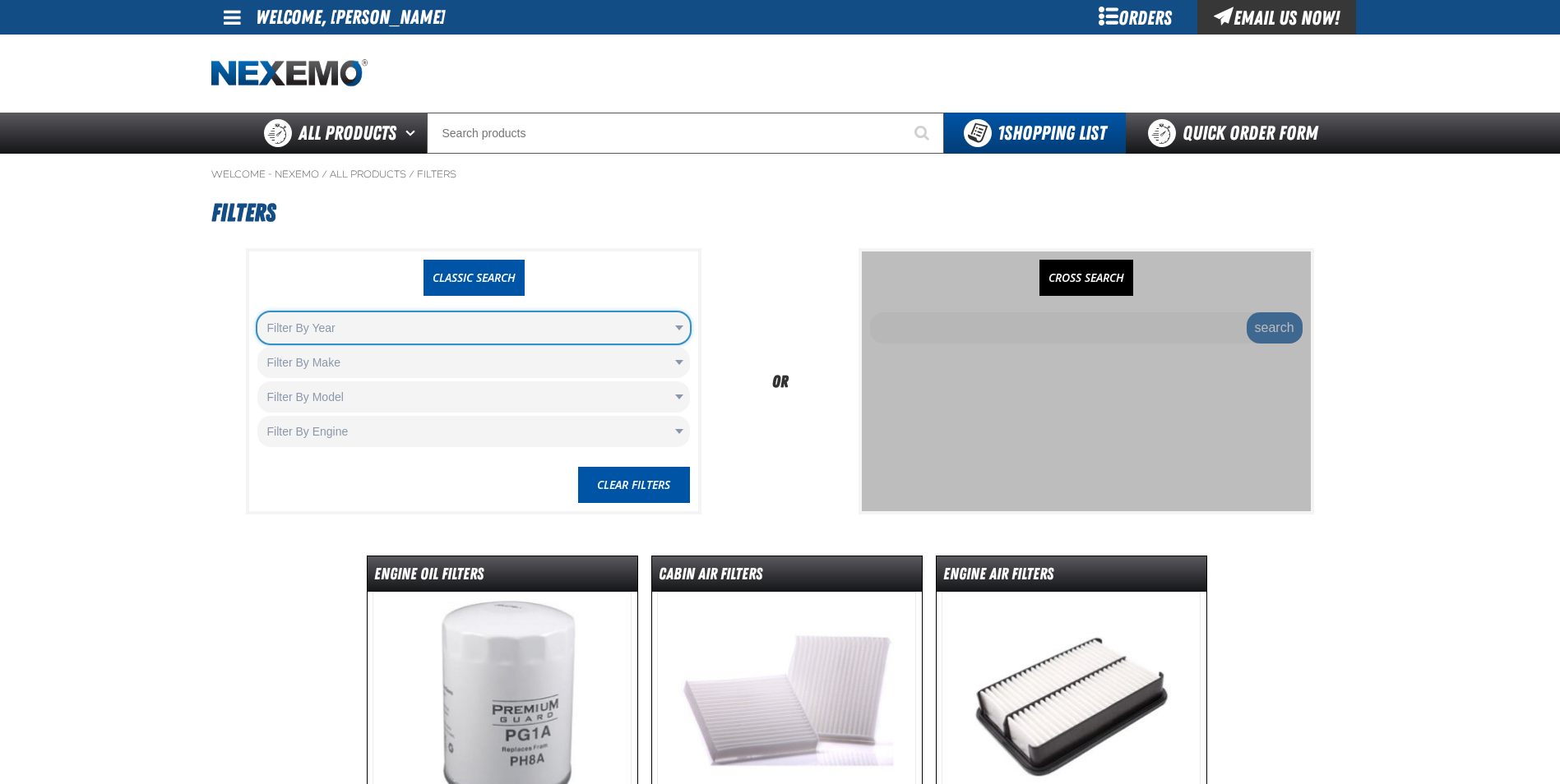
click at [318, 363] on body "Skip to Main Content Staging Site 5.1 Upgrade Site My Account My Account Suppor…" at bounding box center [780, 575] width 1560 height 1150
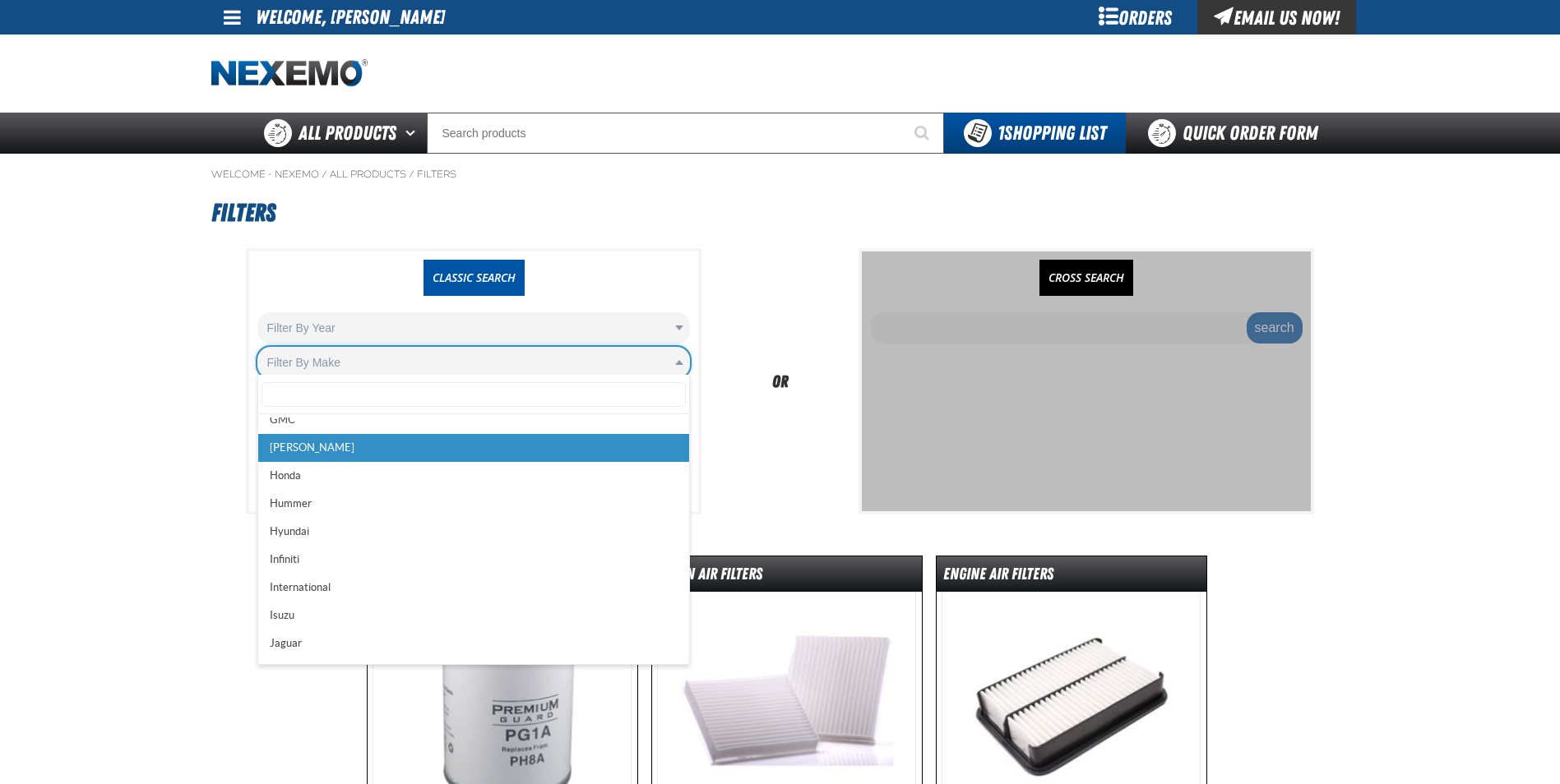
scroll to position [811, 0]
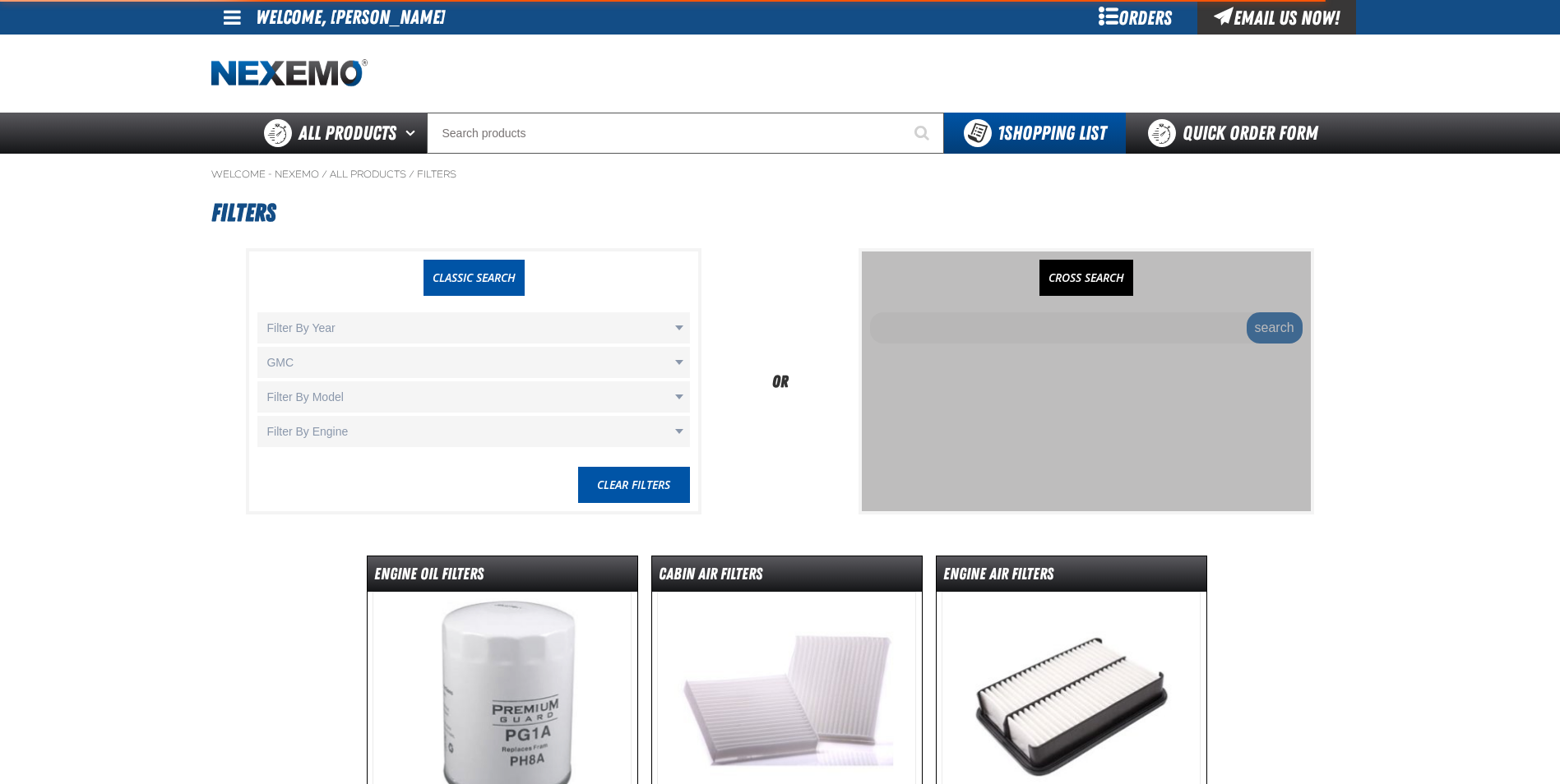
select select "GMC"
click at [322, 395] on body "Skip to Main Content Staging Site 5.1 Upgrade Site My Account My Account Suppor…" at bounding box center [780, 575] width 1560 height 1150
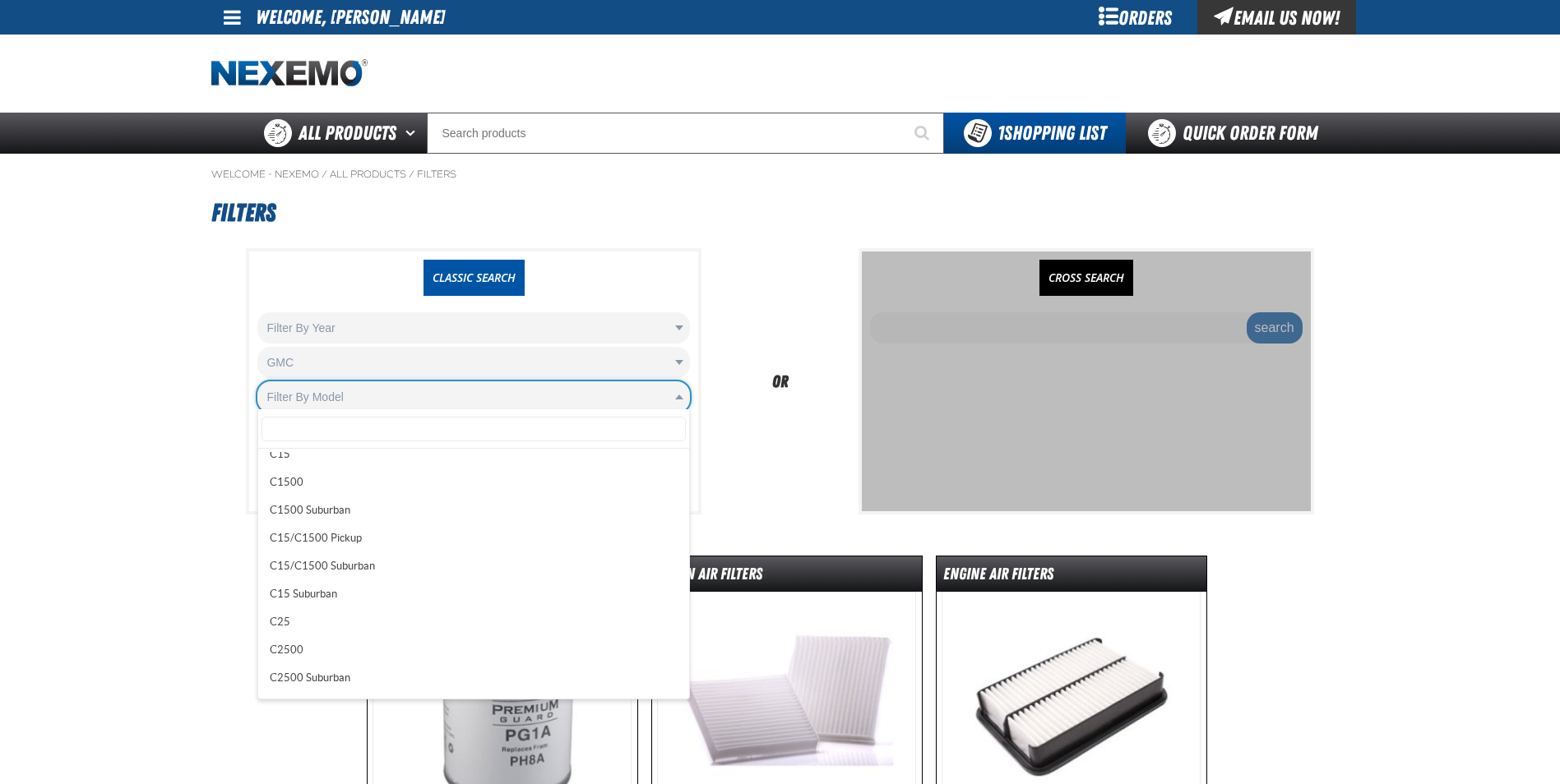
scroll to position [0, 0]
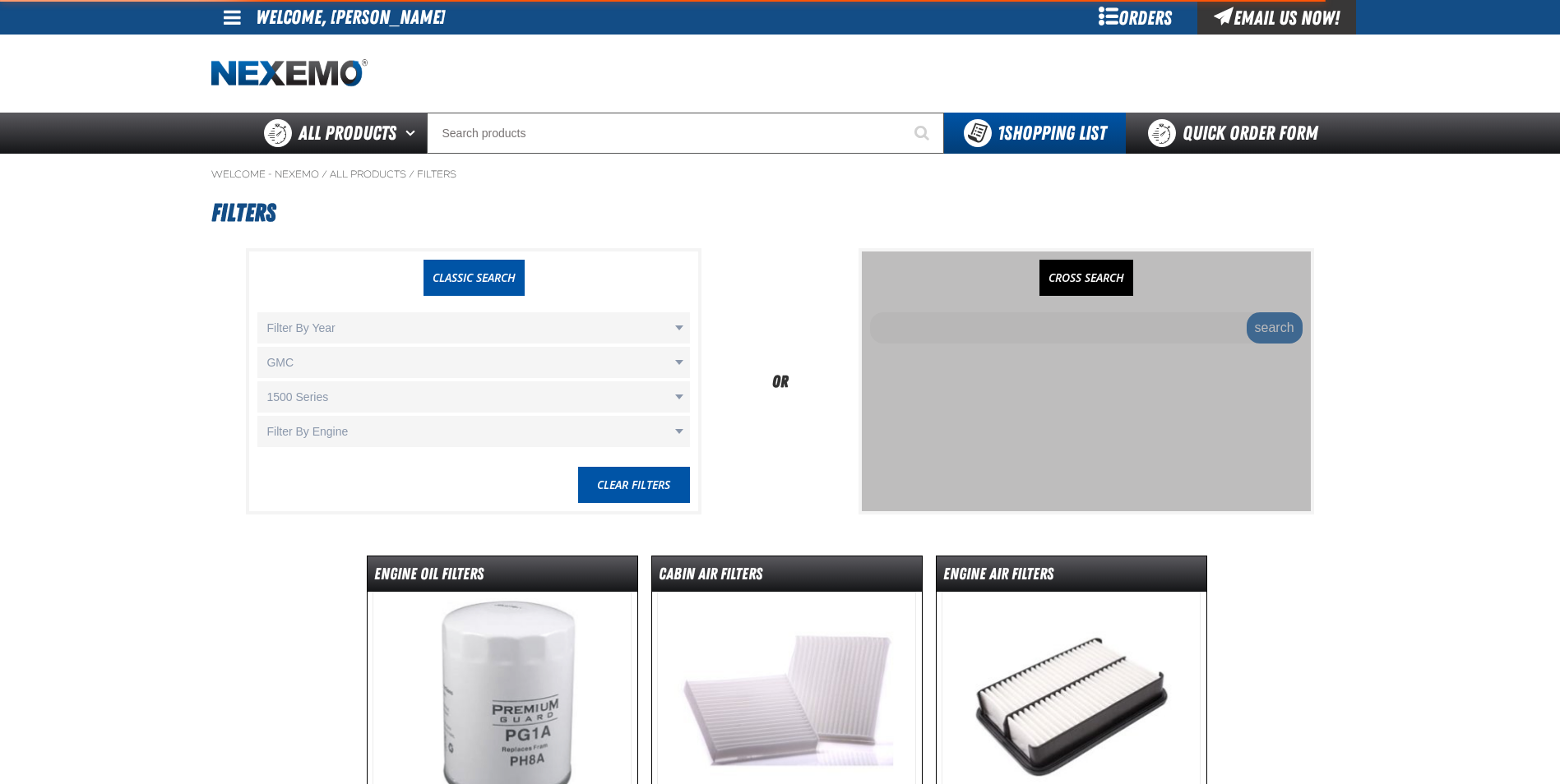
select select "1500 Series"
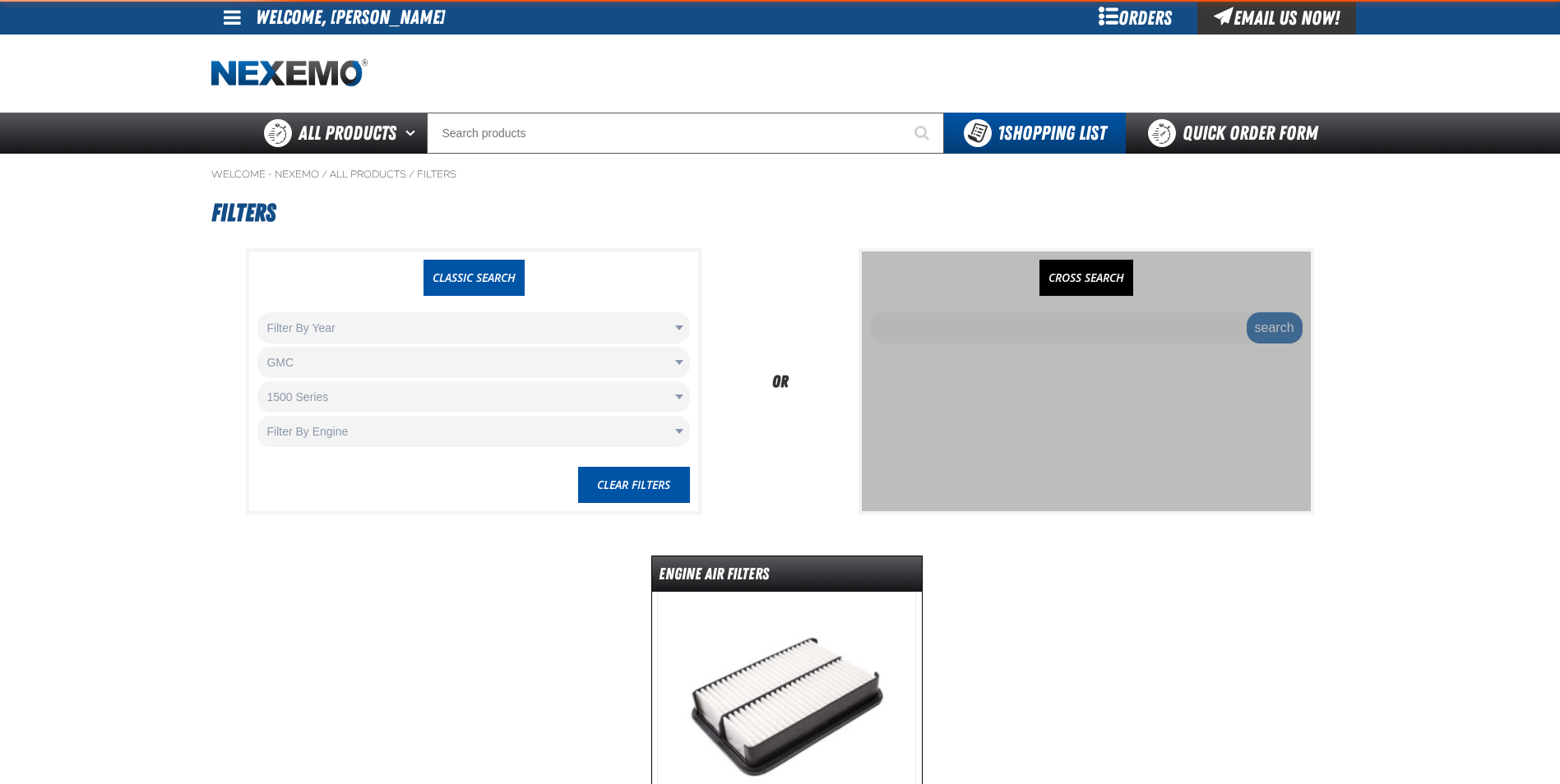
click at [334, 433] on body "Skip to Main Content Staging Site 5.1 Upgrade Site My Account My Account Suppor…" at bounding box center [780, 575] width 1560 height 1150
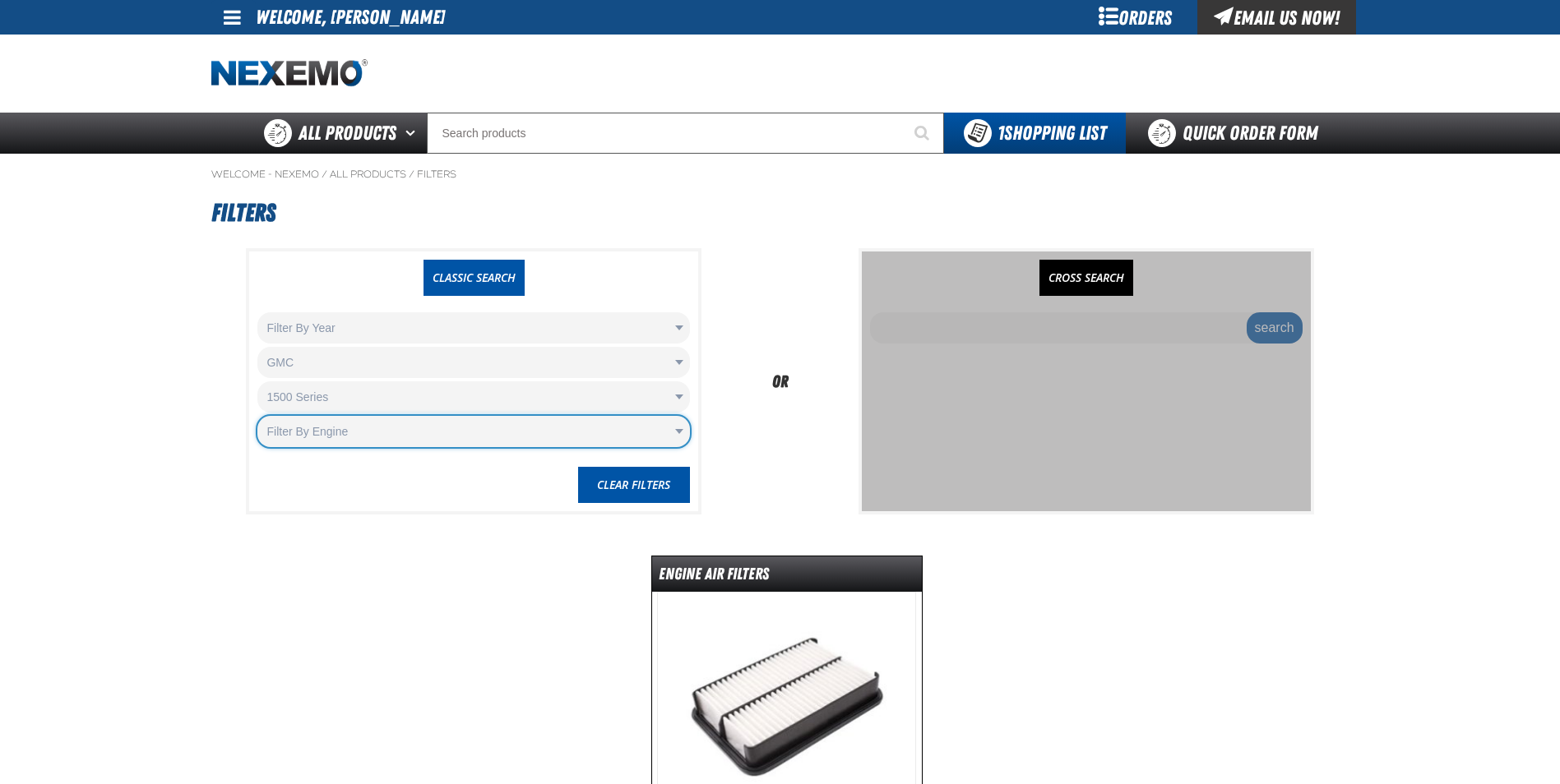
click at [403, 616] on body "Skip to Main Content Staging Site 5.1 Upgrade Site My Account My Account Suppor…" at bounding box center [780, 575] width 1560 height 1150
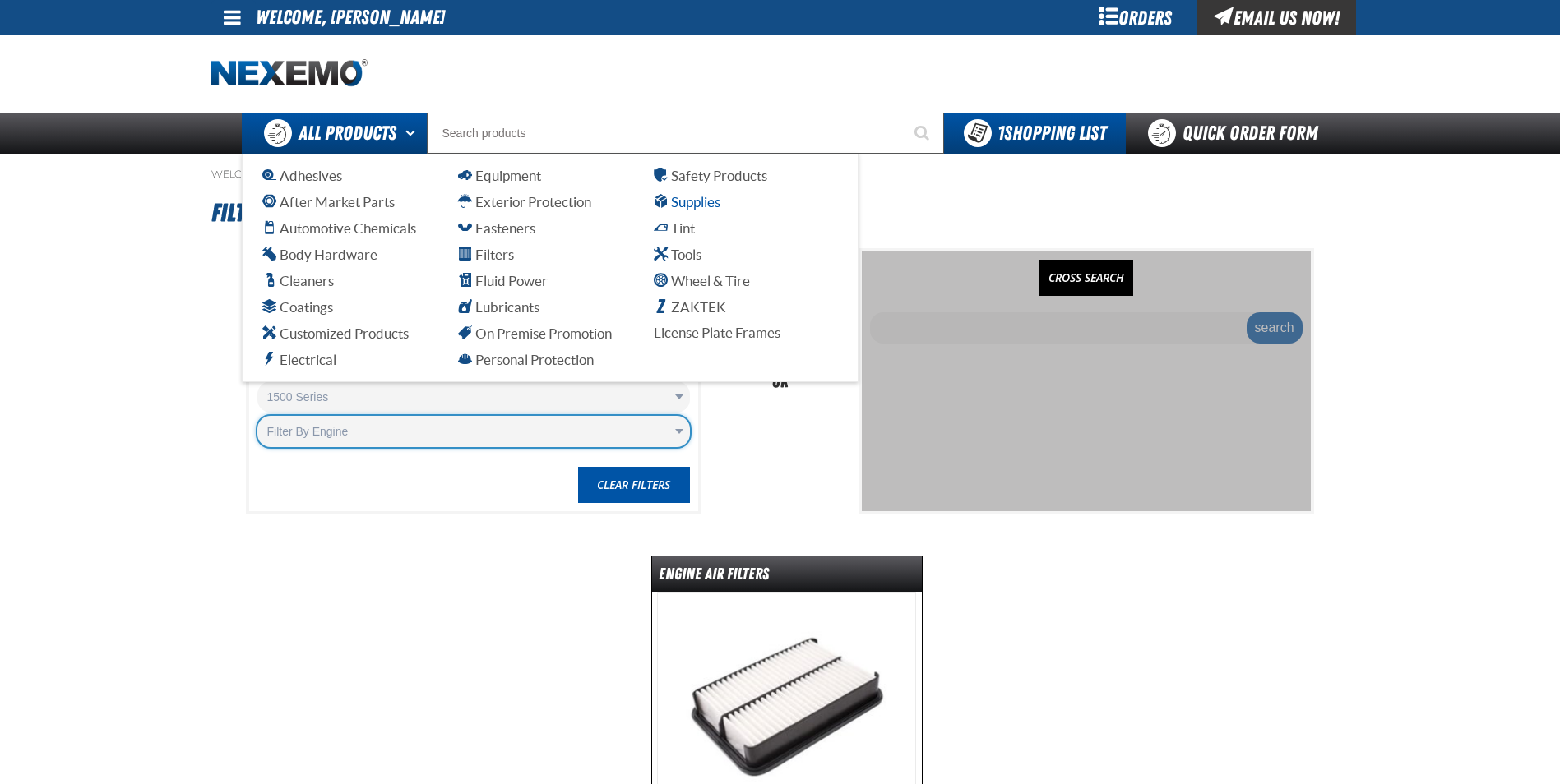
click at [683, 200] on span "Supplies" at bounding box center [687, 201] width 67 height 16
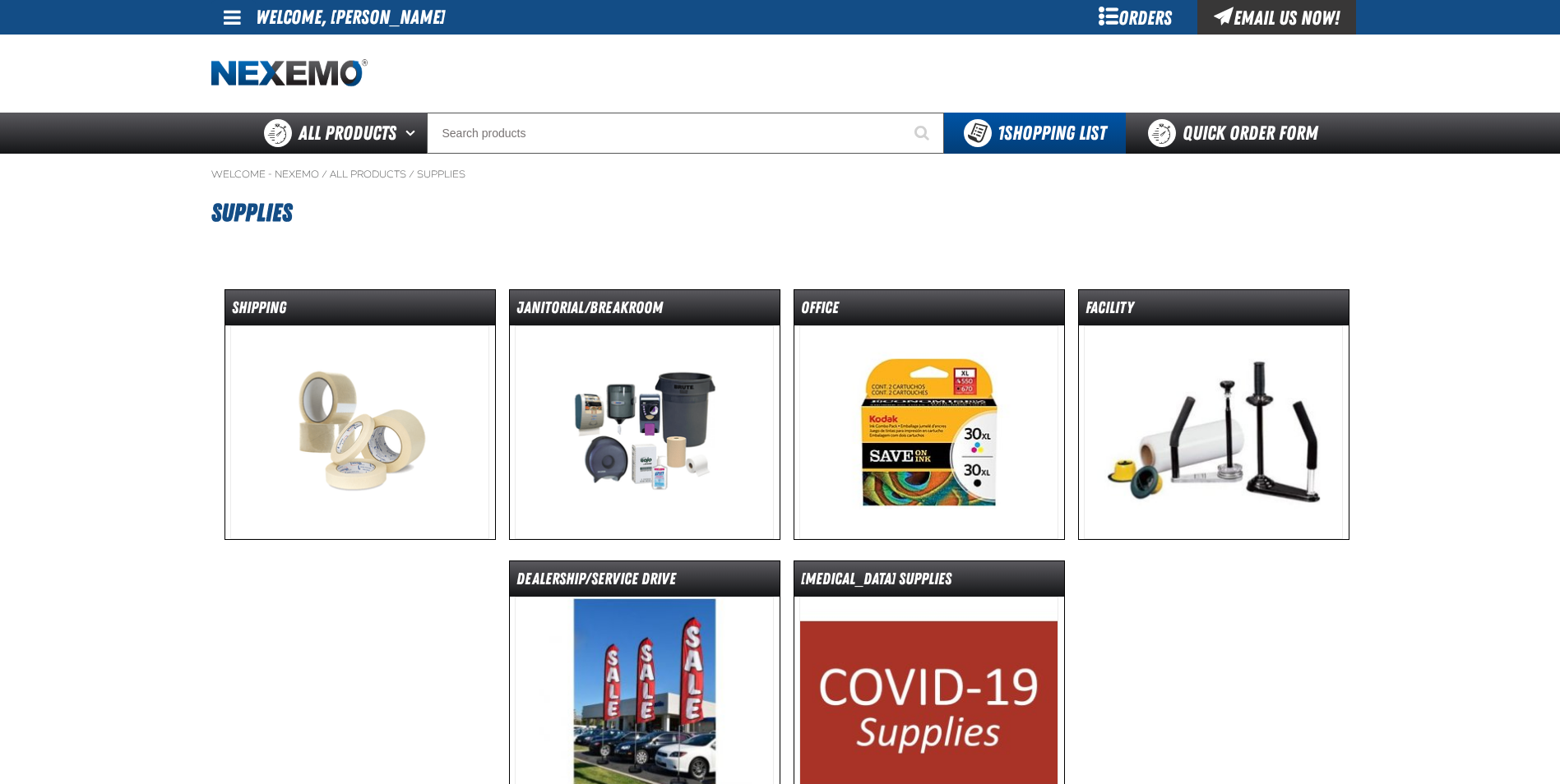
click at [904, 420] on img at bounding box center [928, 432] width 259 height 214
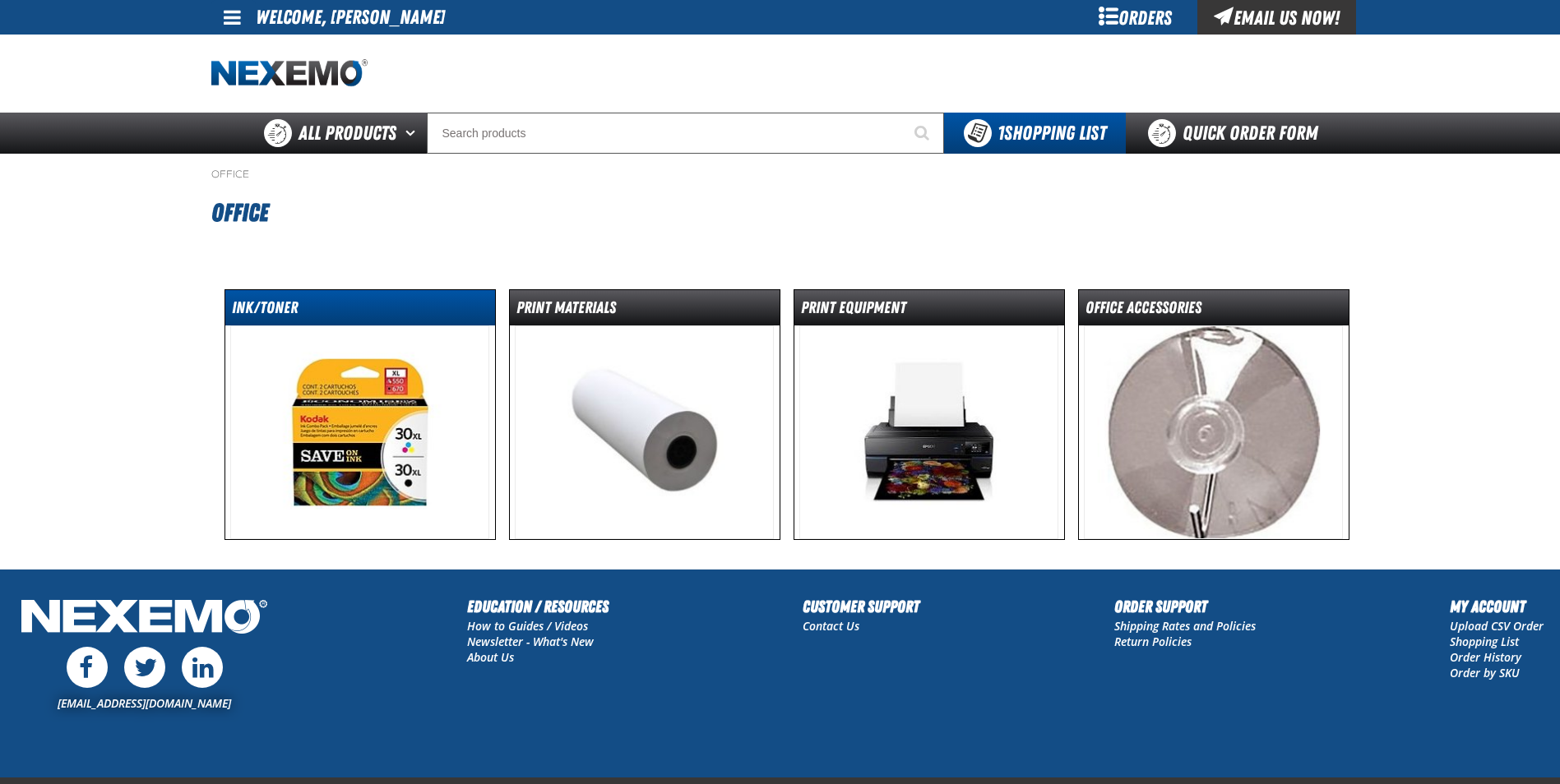
click at [380, 311] on dt "Ink/Toner" at bounding box center [360, 310] width 270 height 28
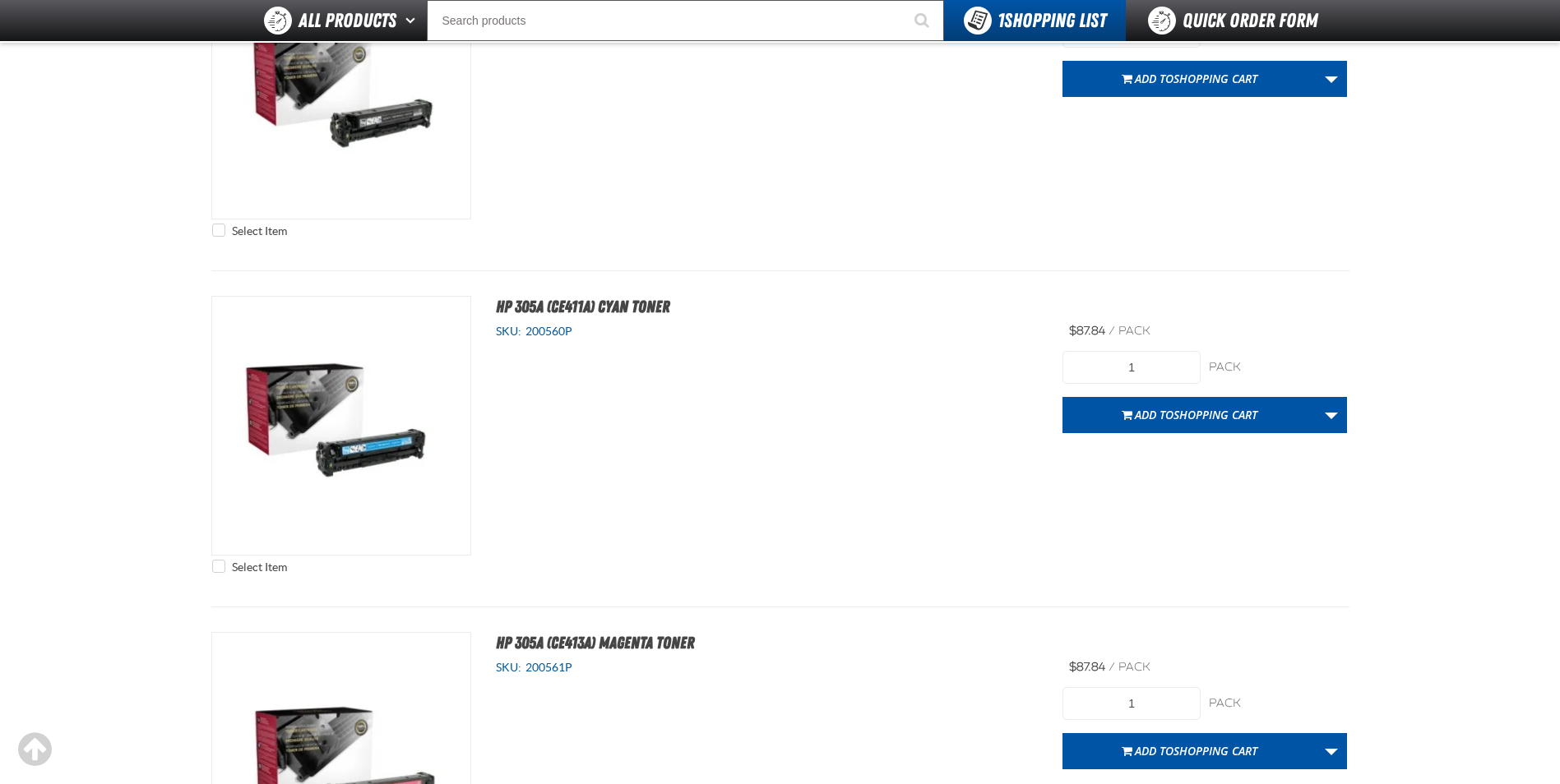
scroll to position [6412, 0]
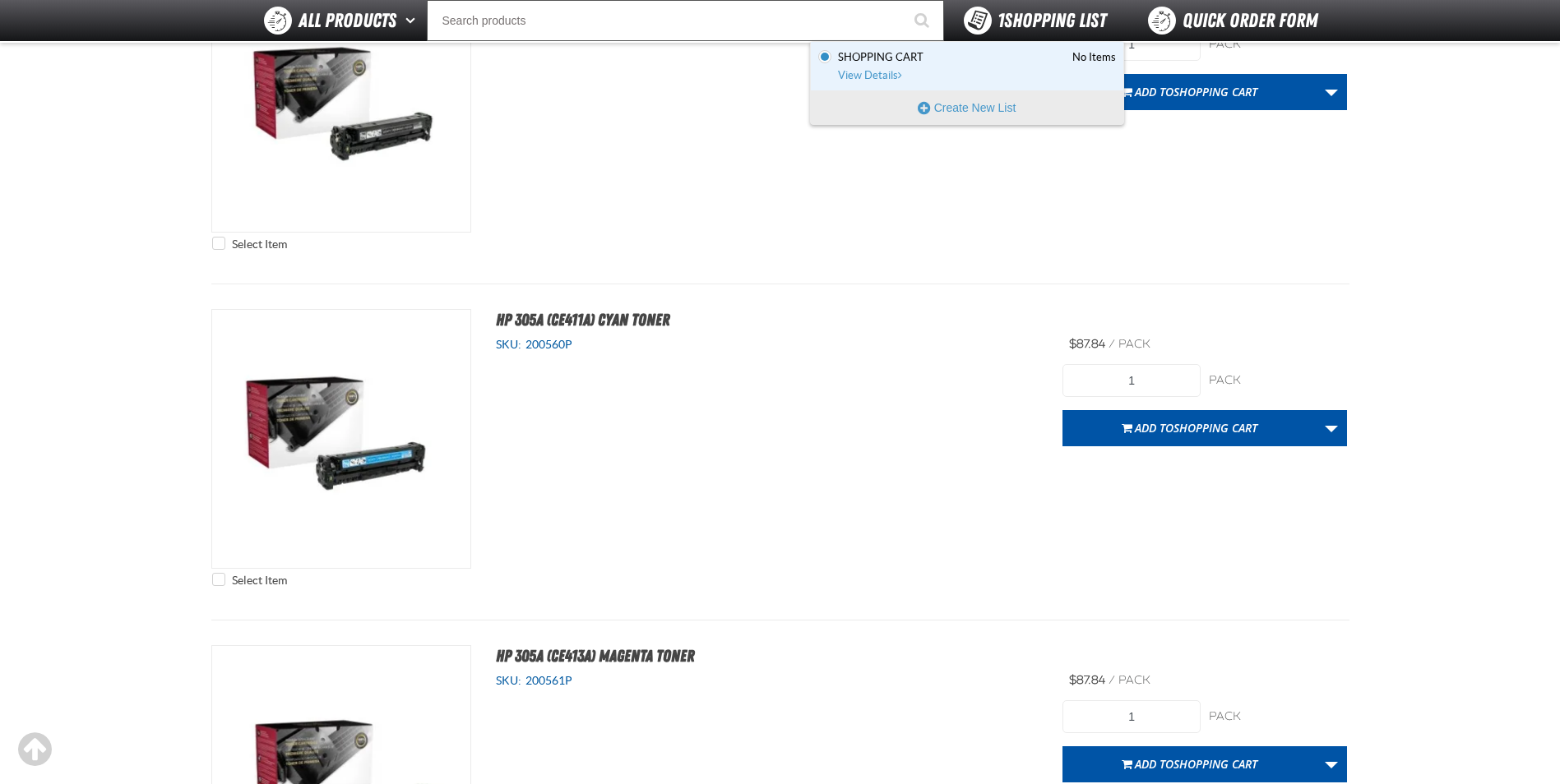
click at [999, 9] on span "1 Shopping List" at bounding box center [1051, 20] width 108 height 23
click at [892, 71] on span "View Details" at bounding box center [871, 74] width 67 height 12
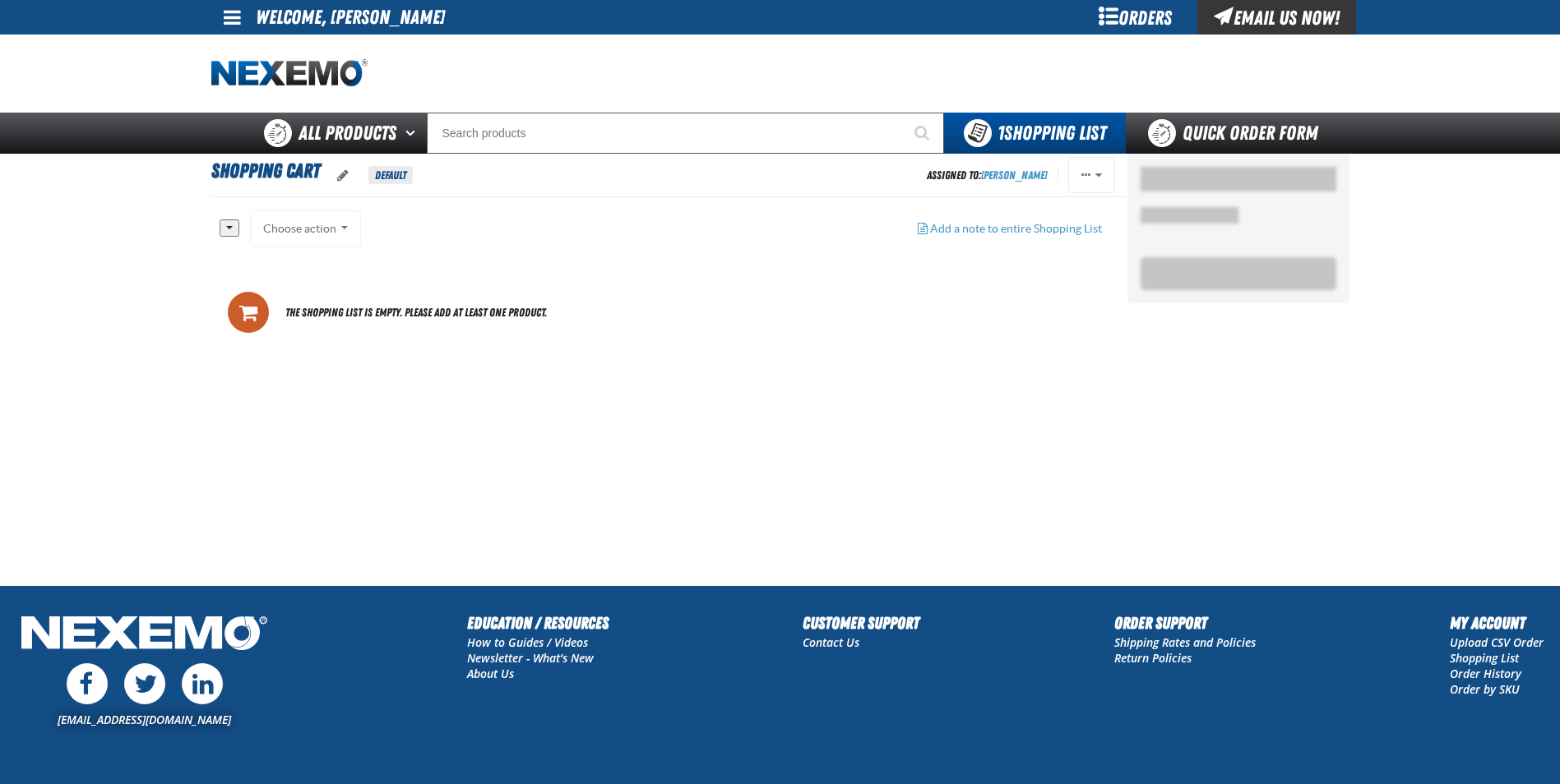
click at [230, 18] on span at bounding box center [232, 17] width 17 height 19
click at [236, 80] on link "Sign Out Sign Out" at bounding box center [246, 80] width 56 height 16
